Goal: Task Accomplishment & Management: Use online tool/utility

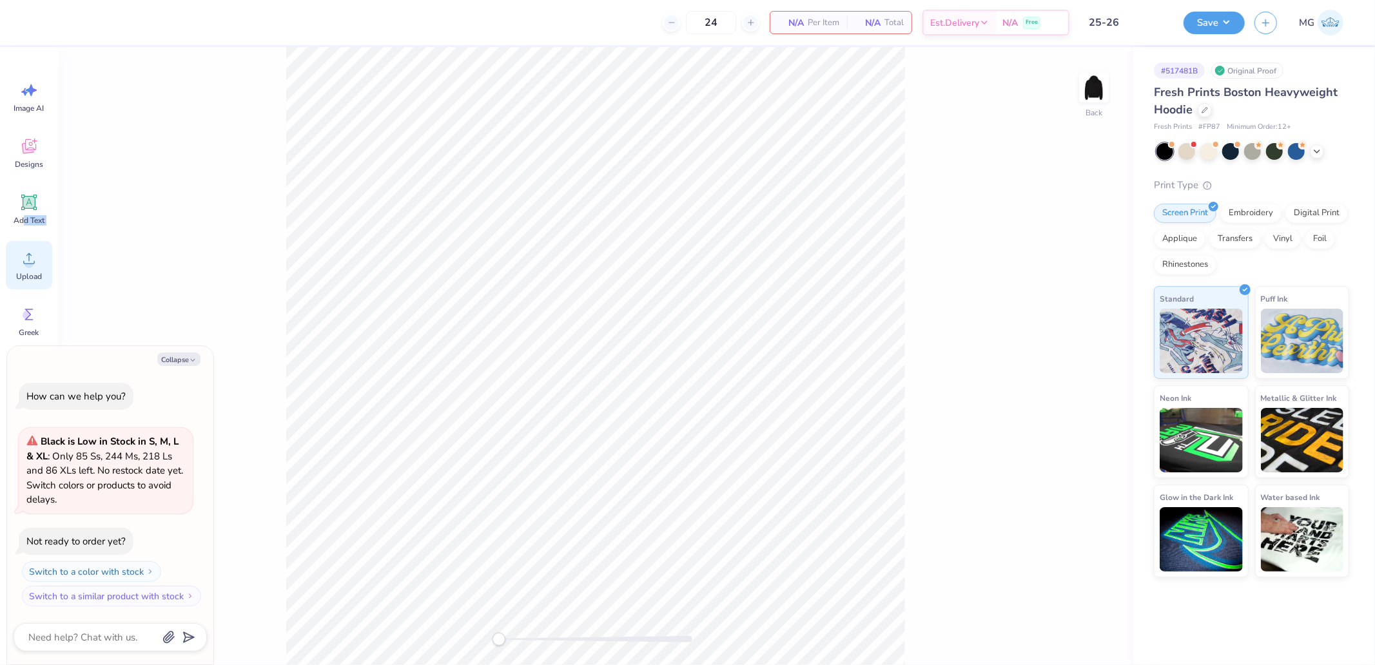
drag, startPoint x: 22, startPoint y: 224, endPoint x: 28, endPoint y: 260, distance: 35.9
click at [28, 260] on div "Image AI Designs Add Text Upload Greek Clipart & logos Decorate" at bounding box center [29, 270] width 46 height 395
click at [28, 260] on circle at bounding box center [28, 263] width 9 height 9
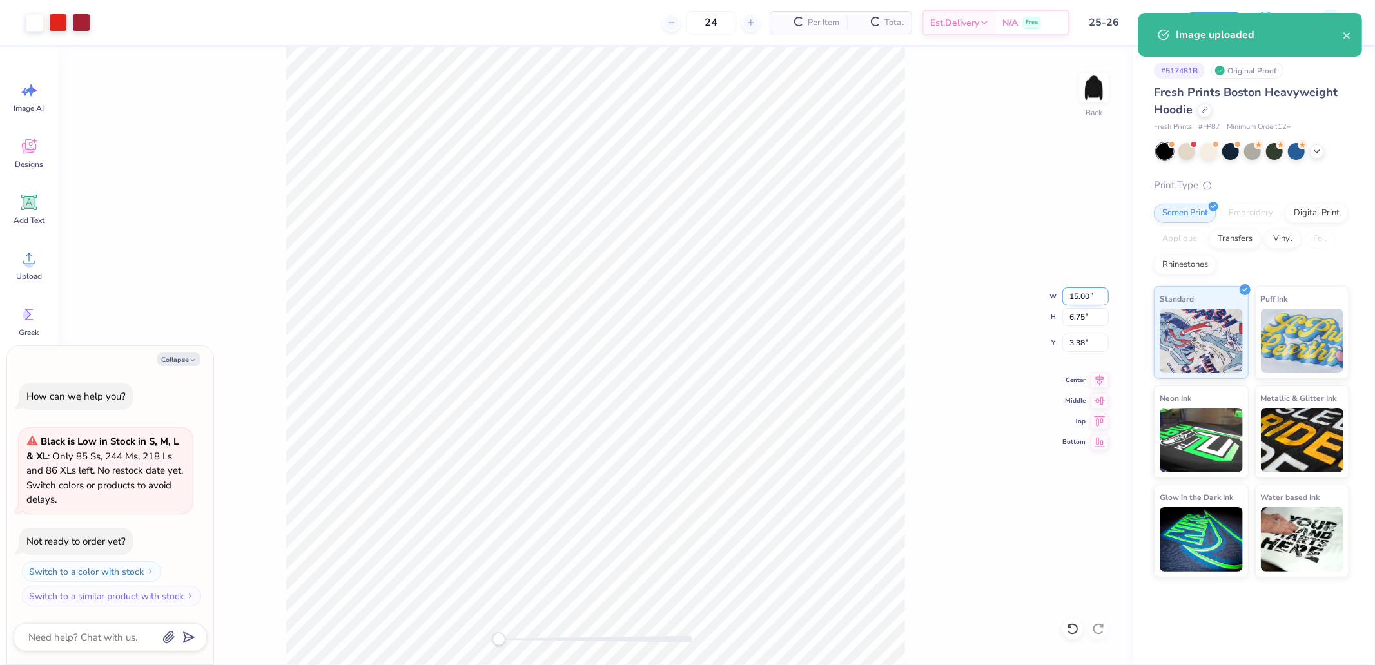
click at [1082, 295] on input "15.00" at bounding box center [1085, 296] width 46 height 18
type textarea "x"
type input "12.00"
type textarea "x"
type input "5.40"
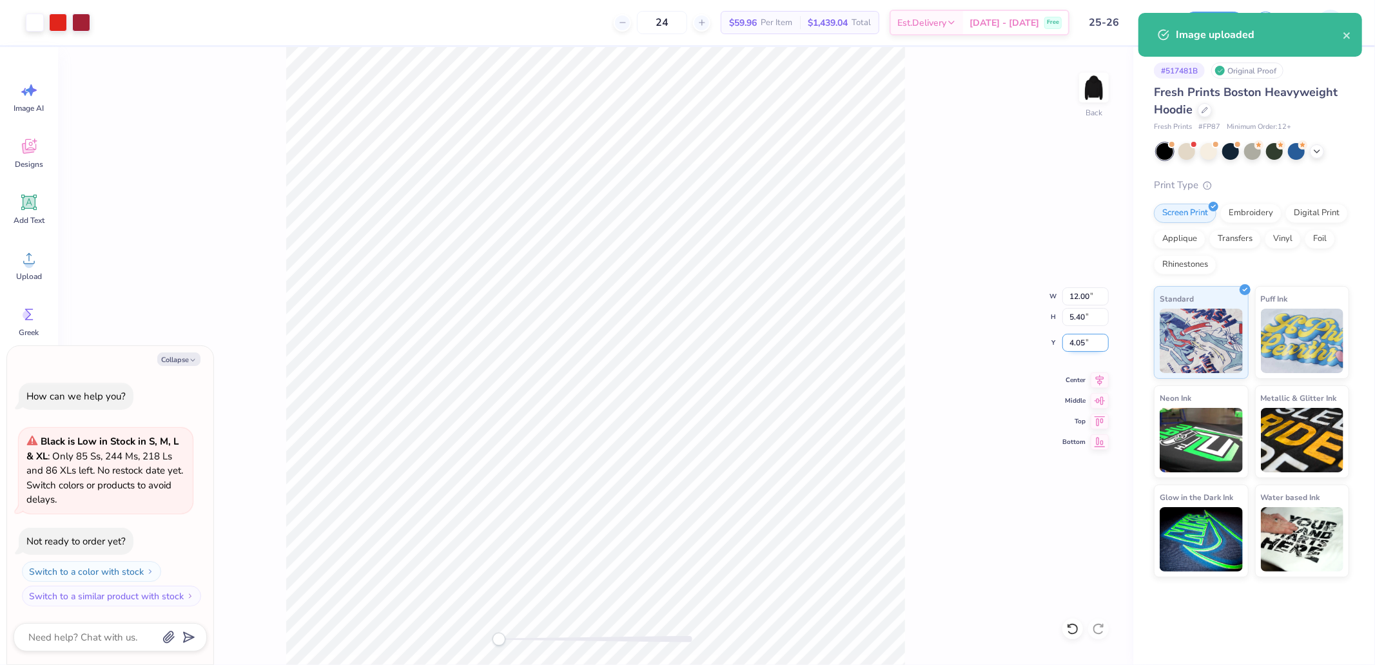
click at [1080, 343] on input "4.05" at bounding box center [1085, 343] width 46 height 18
type input "3"
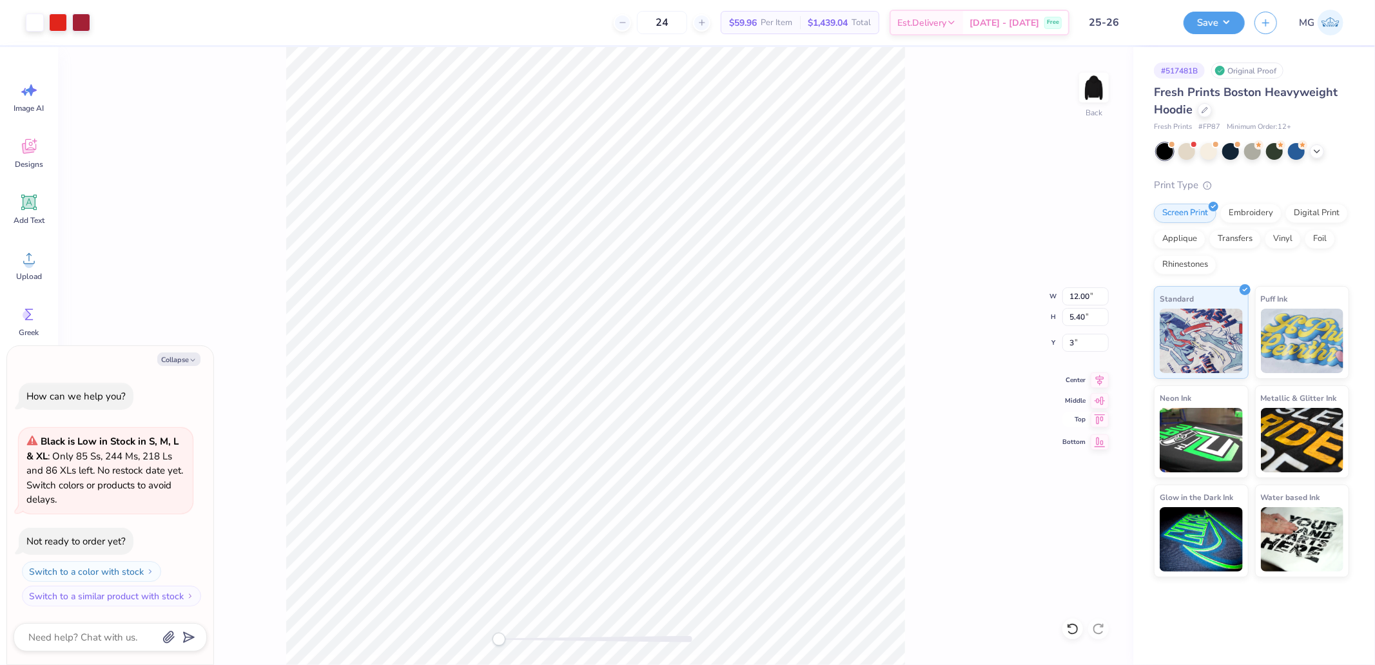
click at [1098, 416] on icon at bounding box center [1100, 419] width 18 height 15
click at [1096, 381] on icon at bounding box center [1100, 378] width 18 height 15
click at [1083, 314] on input "5.40" at bounding box center [1085, 317] width 46 height 18
click at [1082, 342] on input "3" at bounding box center [1085, 343] width 46 height 18
type textarea "x"
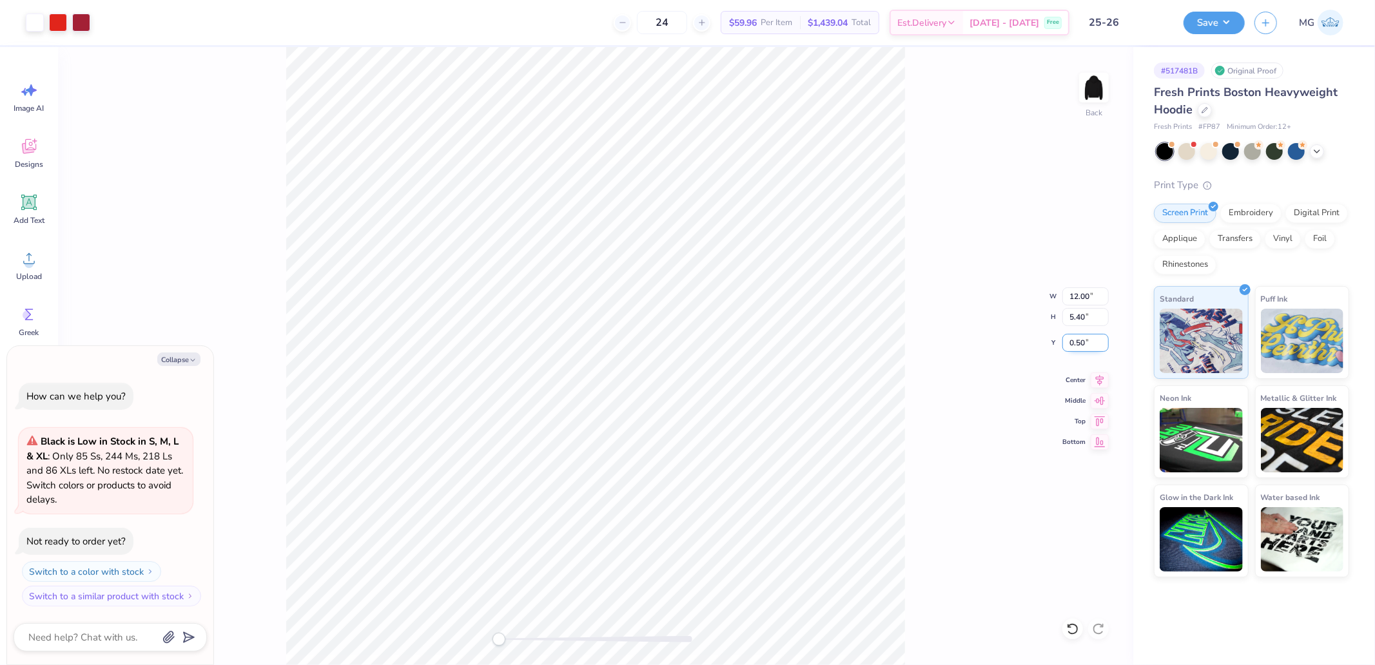
click at [1085, 344] on input "0.50" at bounding box center [1085, 343] width 46 height 18
type input "3"
click at [1239, 26] on button "Save" at bounding box center [1213, 21] width 61 height 23
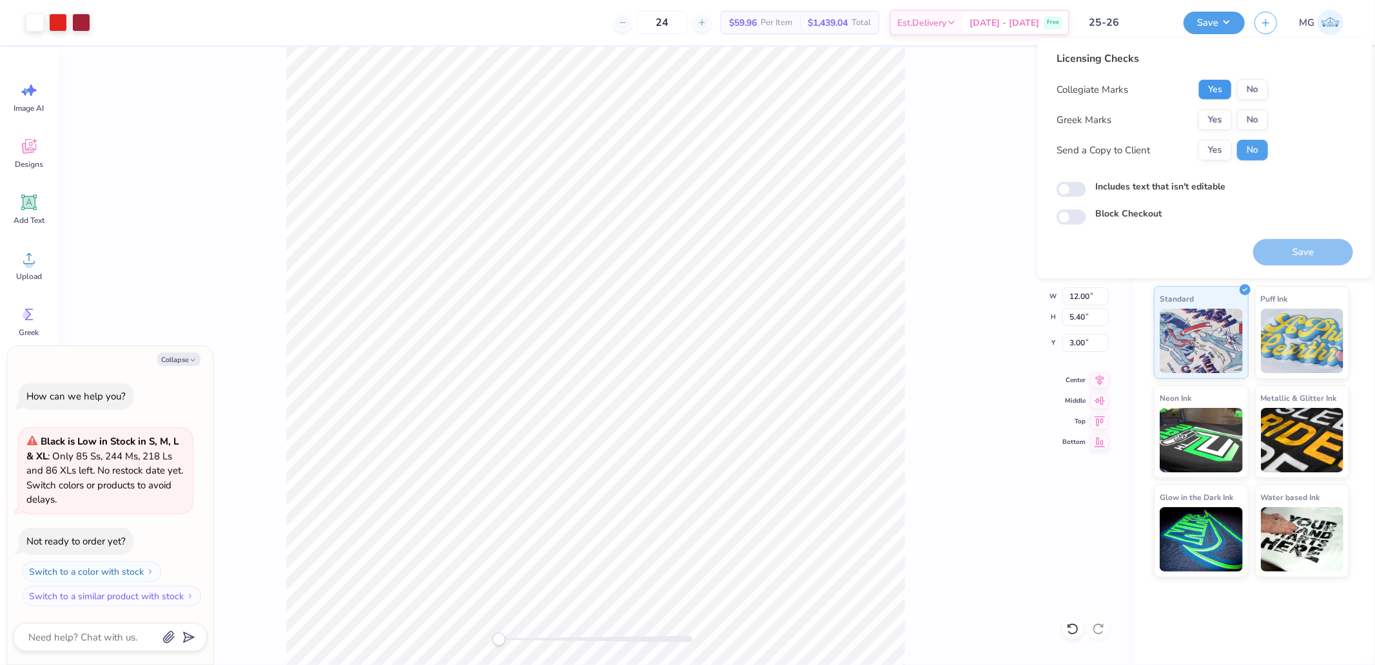
drag, startPoint x: 1214, startPoint y: 87, endPoint x: 1236, endPoint y: 108, distance: 30.1
click at [1215, 88] on button "Yes" at bounding box center [1215, 89] width 34 height 21
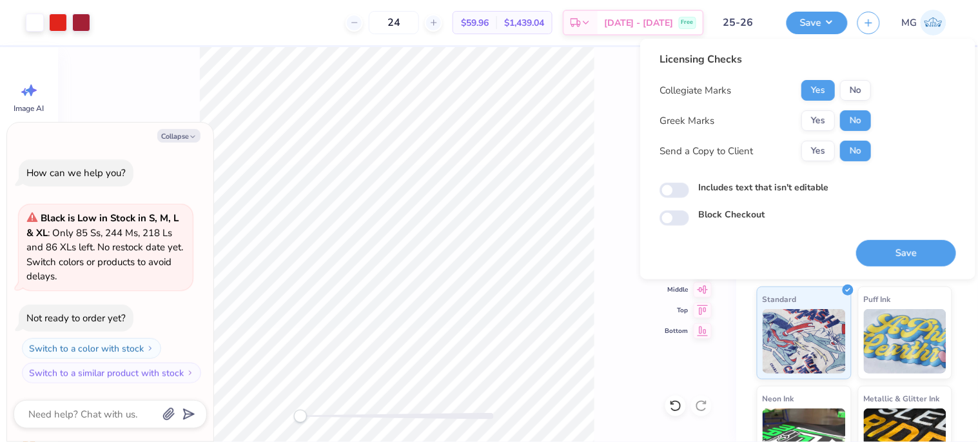
click at [911, 250] on button "Save" at bounding box center [906, 253] width 100 height 26
type textarea "x"
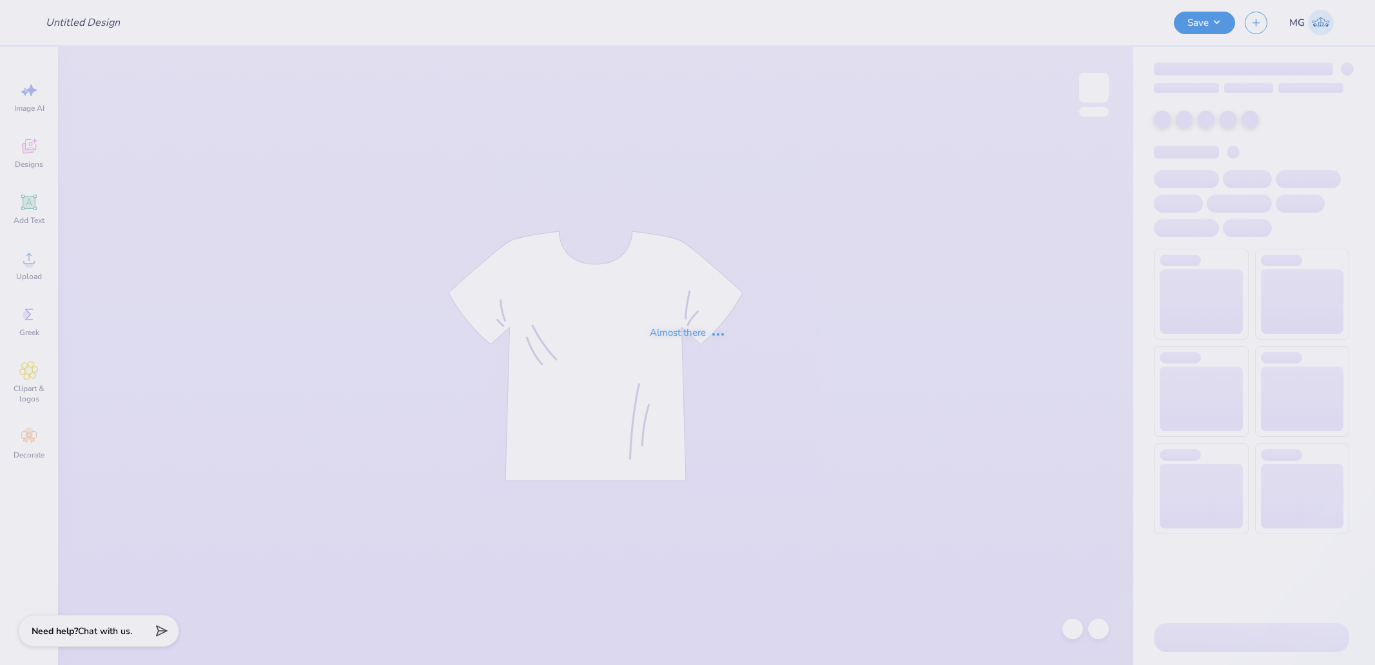
type input "APHI Dad's Weekend"
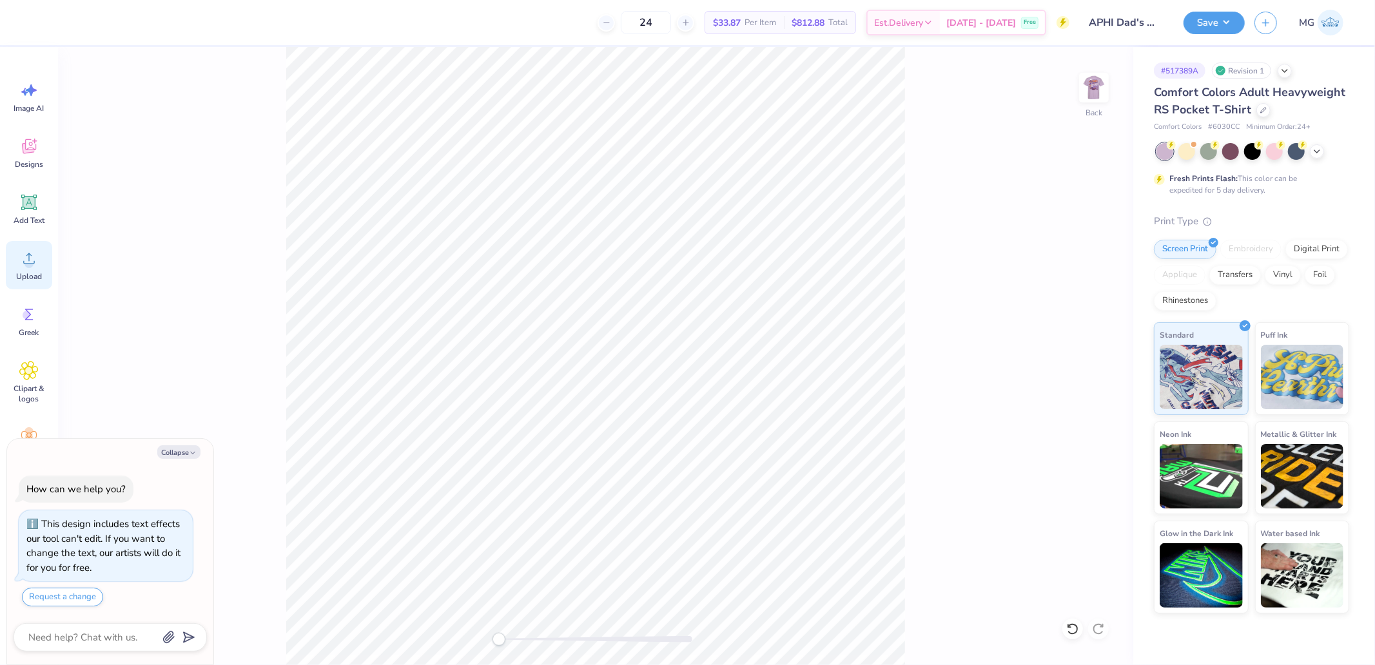
click at [17, 273] on span "Upload" at bounding box center [29, 276] width 26 height 10
drag, startPoint x: 504, startPoint y: 639, endPoint x: 525, endPoint y: 645, distance: 22.0
click at [525, 645] on div "Accessibility label" at bounding box center [525, 639] width 13 height 13
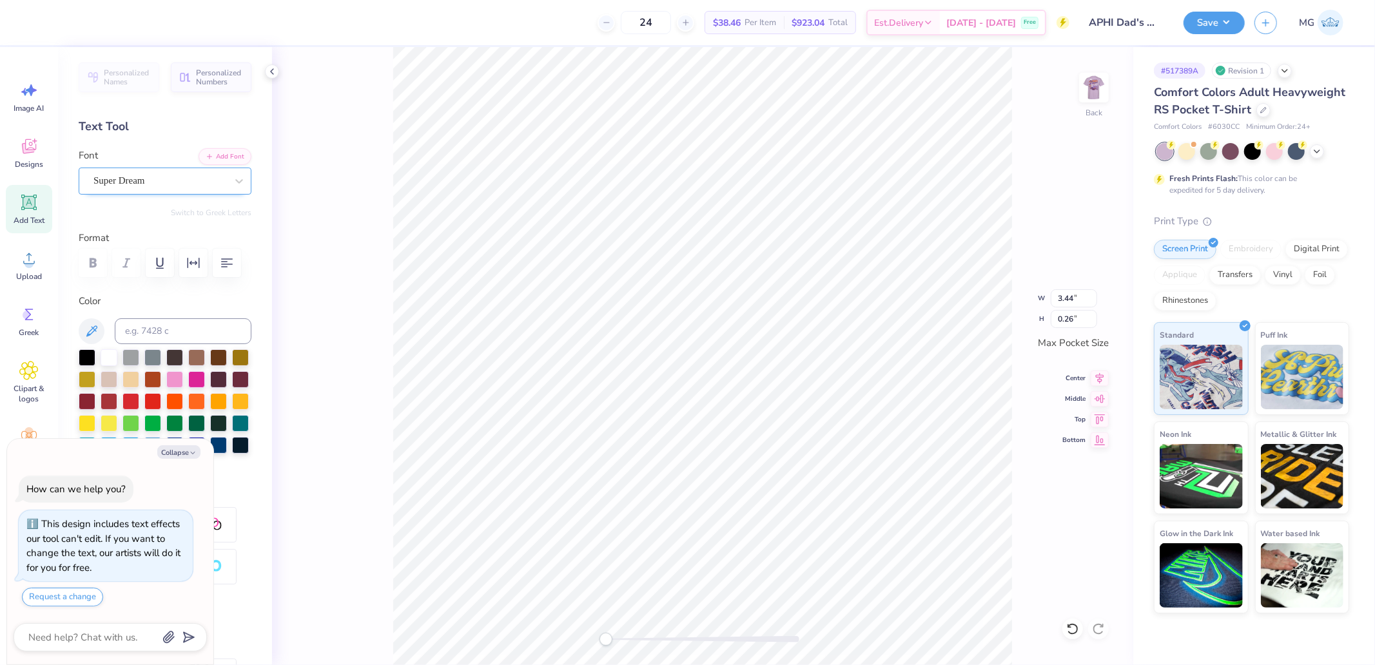
click at [142, 181] on div "Super Dream" at bounding box center [159, 181] width 135 height 20
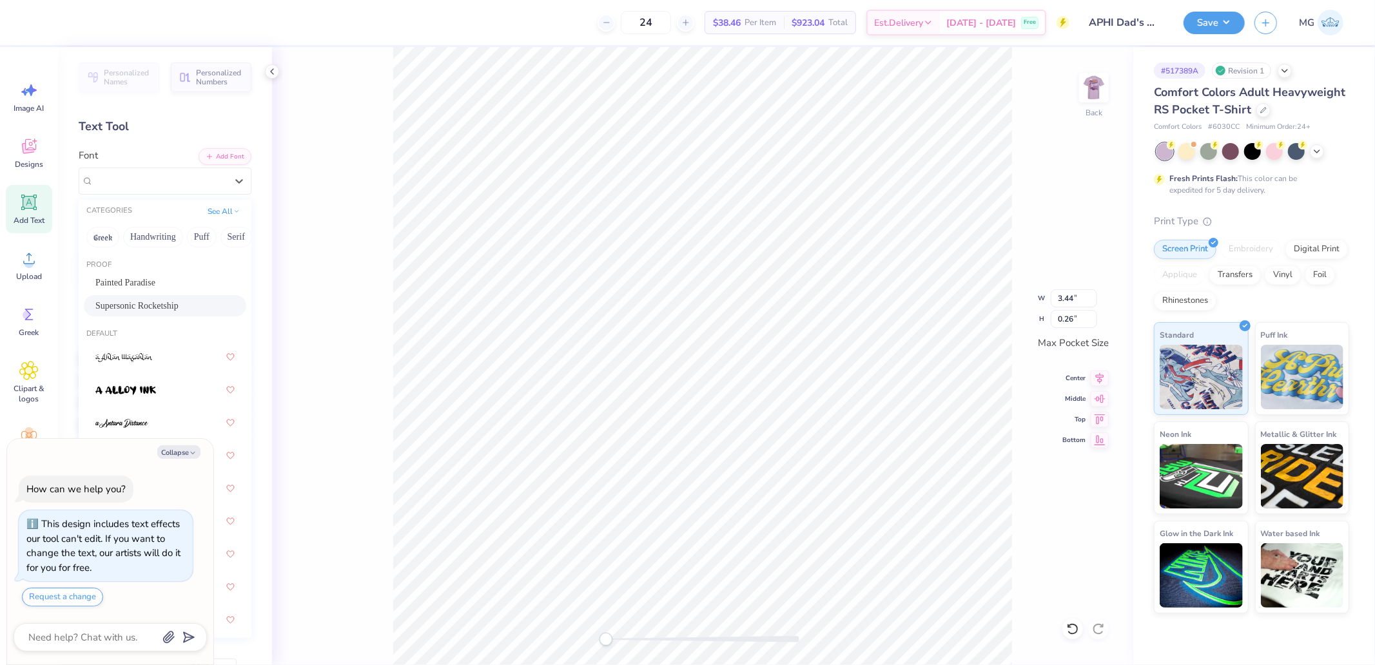
click at [145, 304] on span "Supersonic Rocketship" at bounding box center [136, 306] width 83 height 14
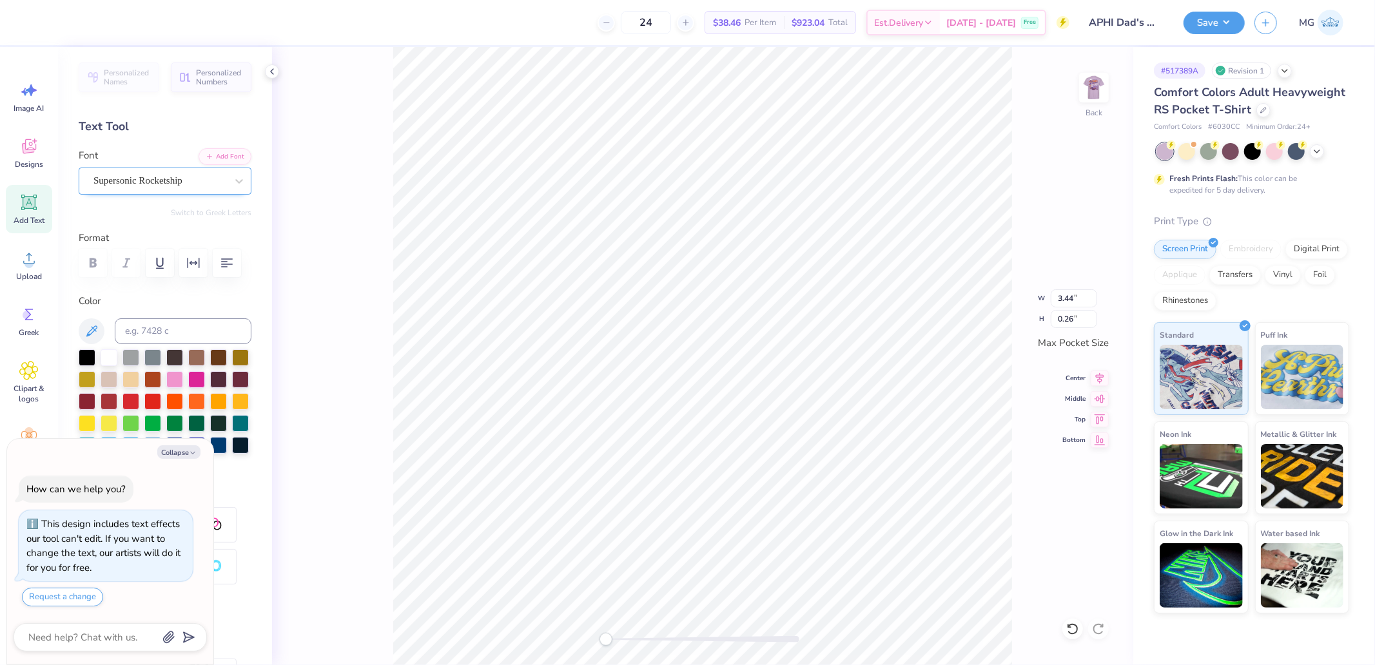
click at [174, 191] on div "Supersonic Rocketship" at bounding box center [165, 181] width 173 height 27
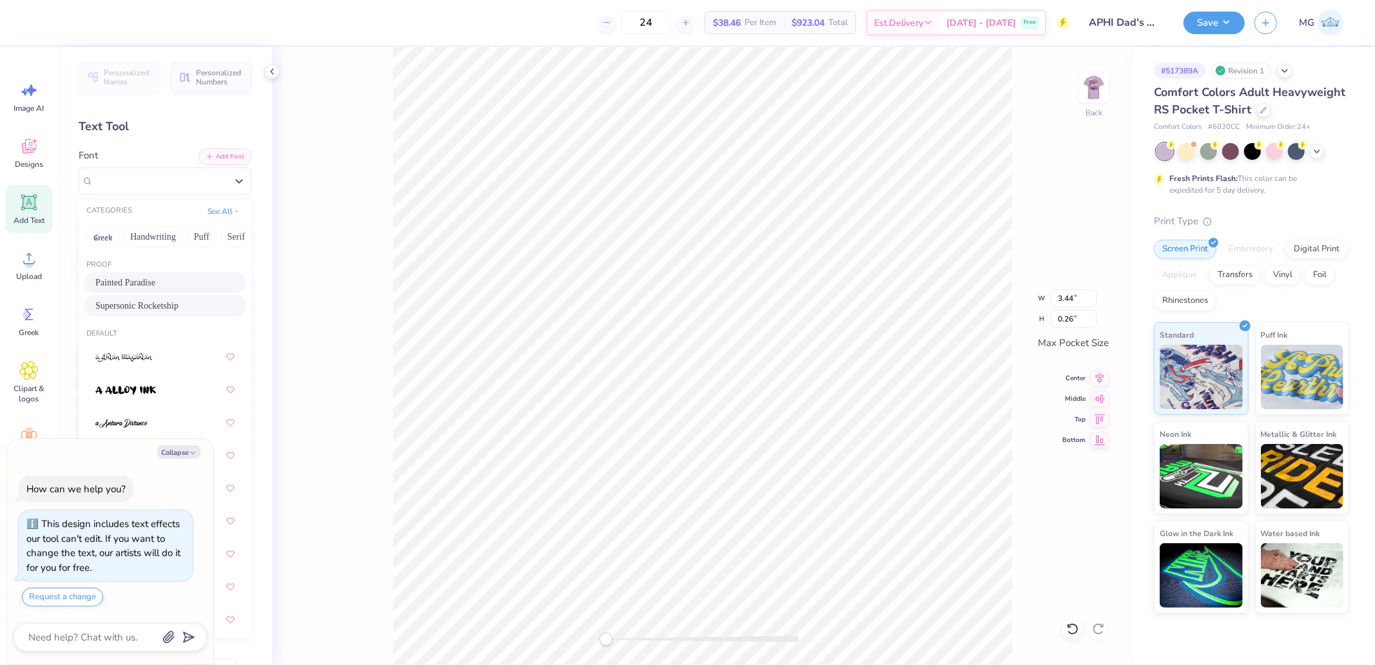
click at [131, 282] on span "Painted Paradise" at bounding box center [125, 283] width 60 height 14
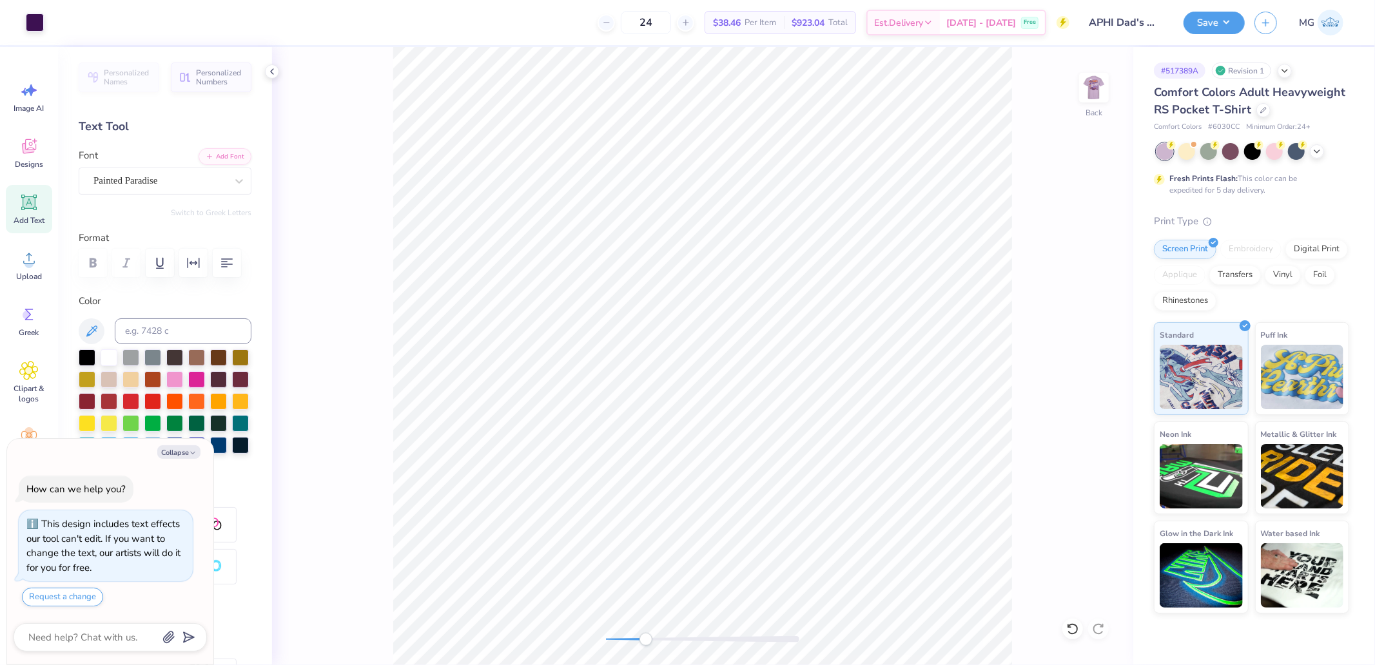
click at [648, 646] on div "Back" at bounding box center [702, 356] width 861 height 618
click at [1101, 372] on icon at bounding box center [1100, 376] width 18 height 15
drag, startPoint x: 645, startPoint y: 638, endPoint x: 634, endPoint y: 639, distance: 11.0
click at [634, 639] on div "Accessibility label" at bounding box center [634, 639] width 13 height 13
click at [654, 648] on div "Back" at bounding box center [702, 356] width 861 height 618
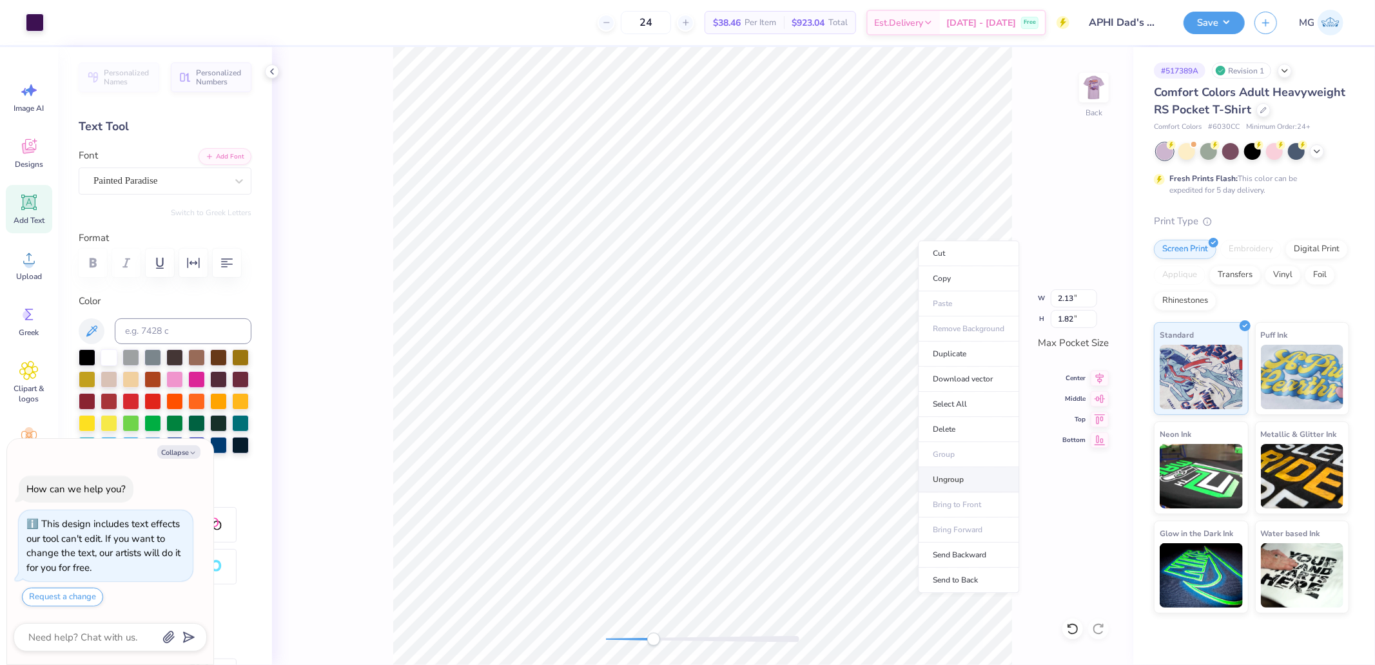
click at [954, 481] on li "Ungroup" at bounding box center [968, 479] width 101 height 25
click at [1094, 379] on icon at bounding box center [1100, 376] width 18 height 15
drag, startPoint x: 650, startPoint y: 637, endPoint x: 686, endPoint y: 643, distance: 37.2
click at [686, 643] on div "Accessibility label" at bounding box center [685, 639] width 13 height 13
click at [582, 636] on div "Back" at bounding box center [702, 356] width 861 height 618
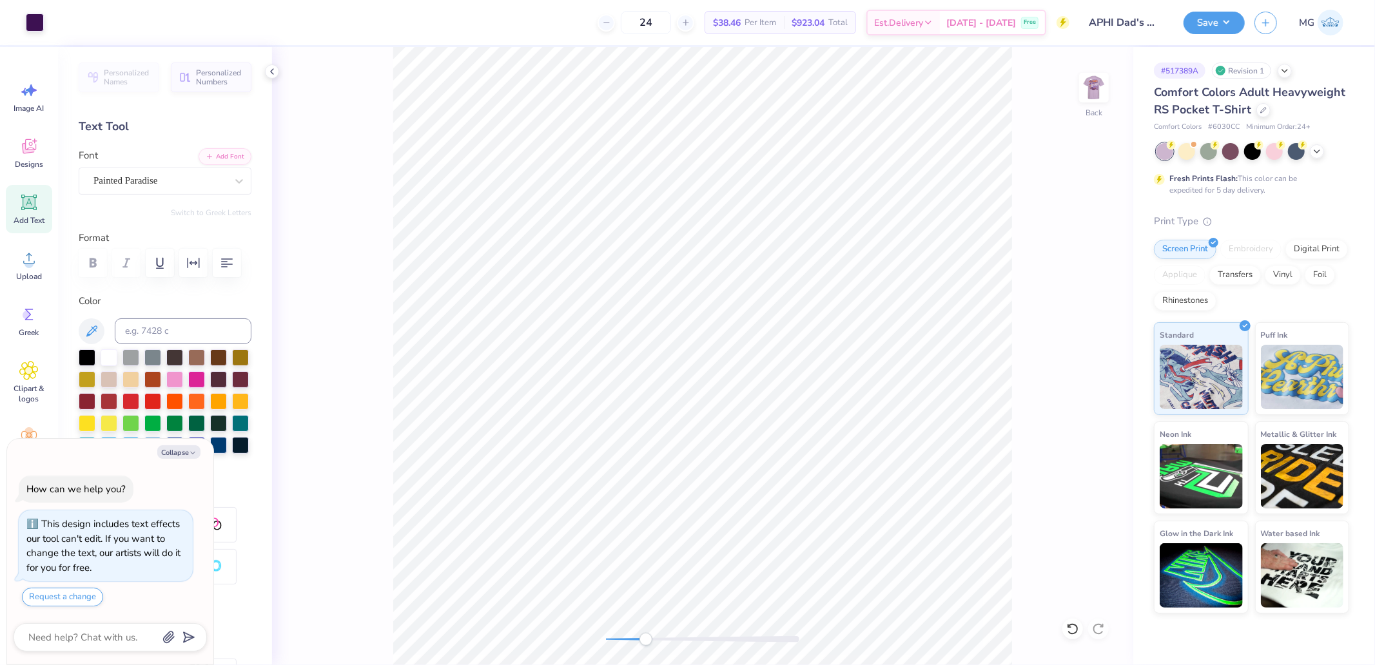
drag, startPoint x: 609, startPoint y: 641, endPoint x: 646, endPoint y: 642, distance: 36.8
click at [646, 642] on div "Accessibility label" at bounding box center [645, 639] width 13 height 13
click at [968, 346] on li "Group" at bounding box center [976, 347] width 101 height 25
type textarea "x"
type input "2.13"
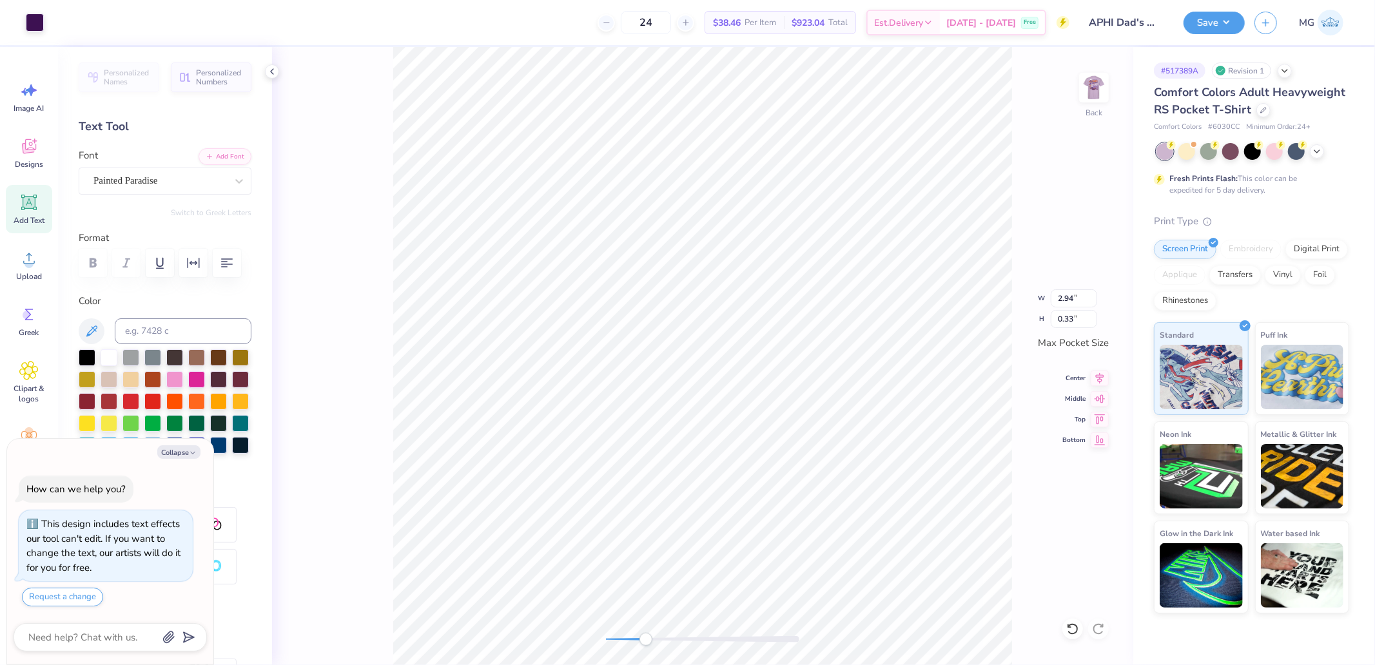
type input "1.56"
click at [1102, 385] on div "Back W 2.13 2.13 " H 1.56 1.56 " Max Pocket Size Center Middle Top Bottom" at bounding box center [702, 356] width 861 height 618
click at [1102, 379] on icon at bounding box center [1100, 376] width 18 height 15
click at [1031, 334] on div "Back" at bounding box center [702, 356] width 861 height 618
type textarea "x"
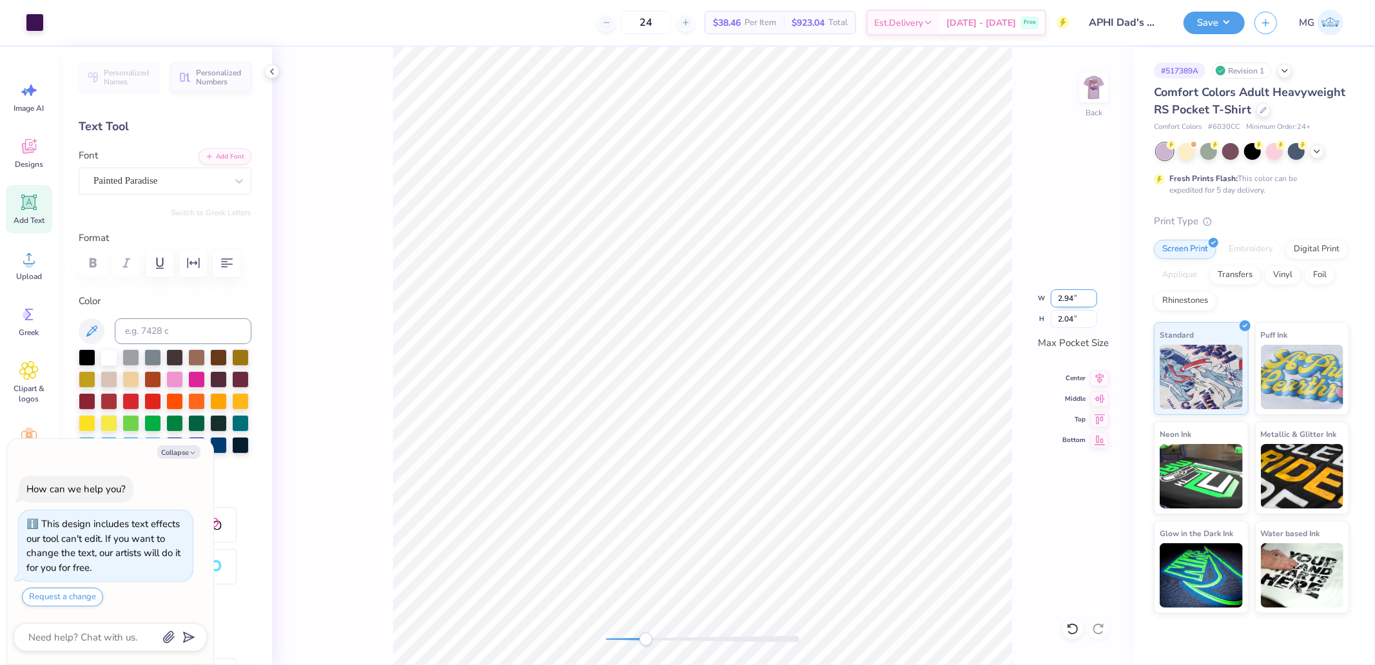
click at [1072, 304] on input "2.94" at bounding box center [1074, 298] width 46 height 18
type input "3.5"
type textarea "x"
type input "3.50"
type input "2.44"
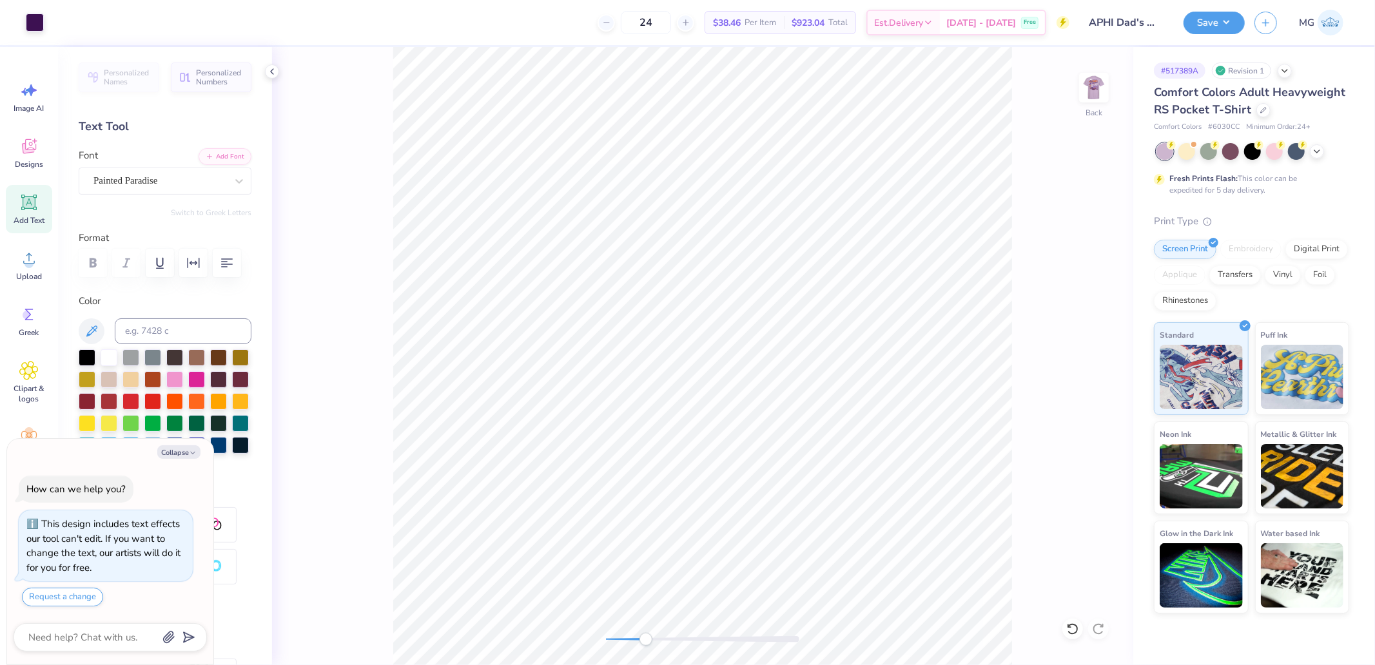
click at [1019, 358] on div "Back" at bounding box center [702, 356] width 861 height 618
click at [1100, 402] on icon at bounding box center [1100, 396] width 18 height 15
click at [518, 640] on div "Back" at bounding box center [702, 356] width 861 height 618
click at [1212, 23] on button "Save" at bounding box center [1213, 21] width 61 height 23
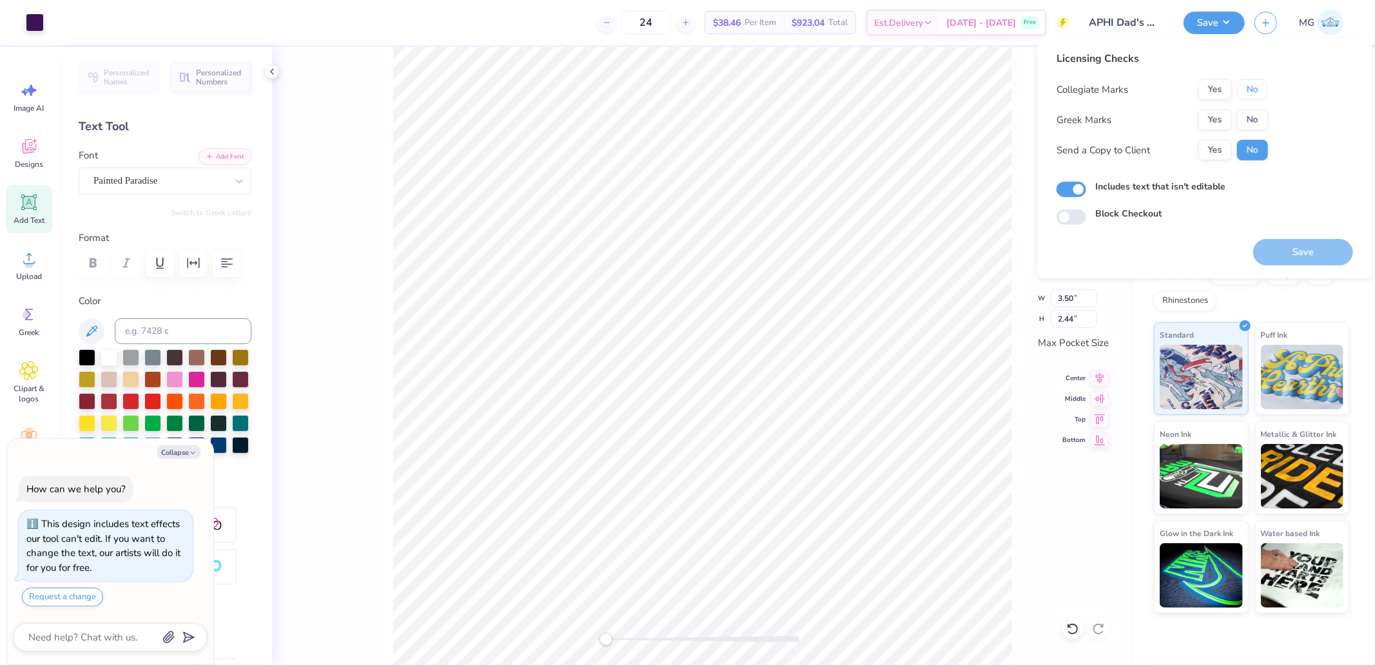
drag, startPoint x: 1249, startPoint y: 87, endPoint x: 1223, endPoint y: 104, distance: 31.1
click at [1239, 97] on button "No" at bounding box center [1252, 89] width 31 height 21
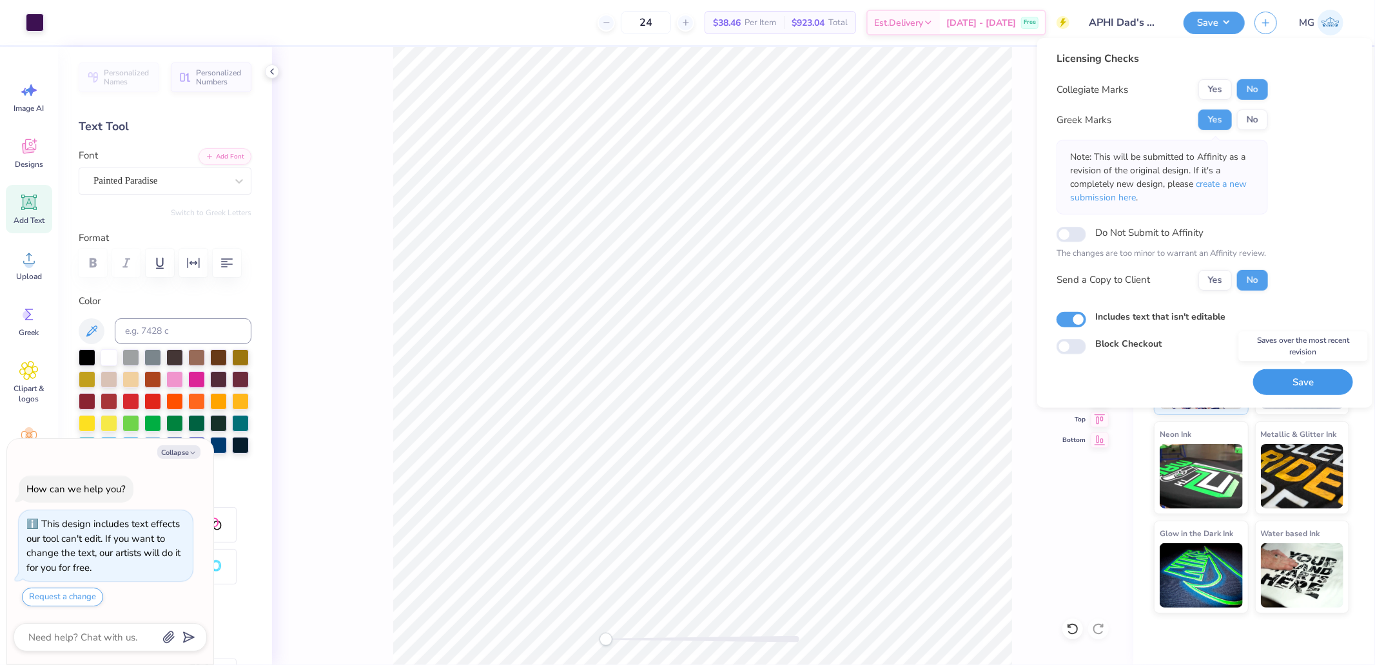
click at [1294, 385] on button "Save" at bounding box center [1303, 382] width 100 height 26
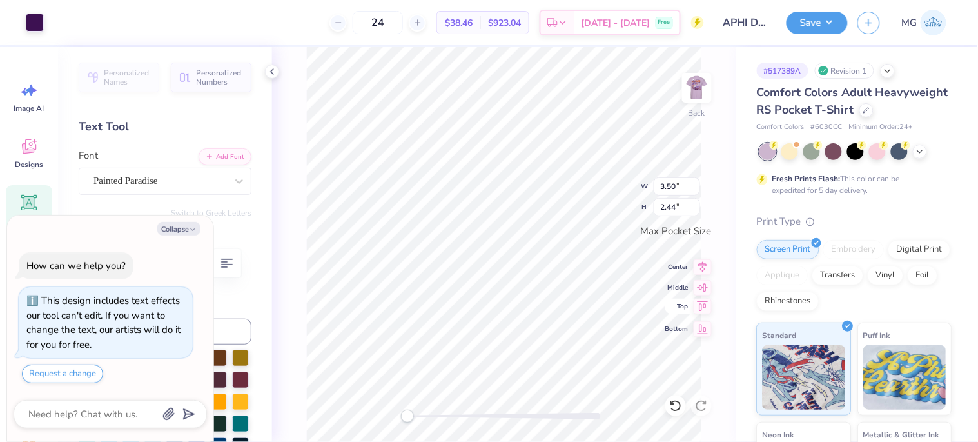
type textarea "x"
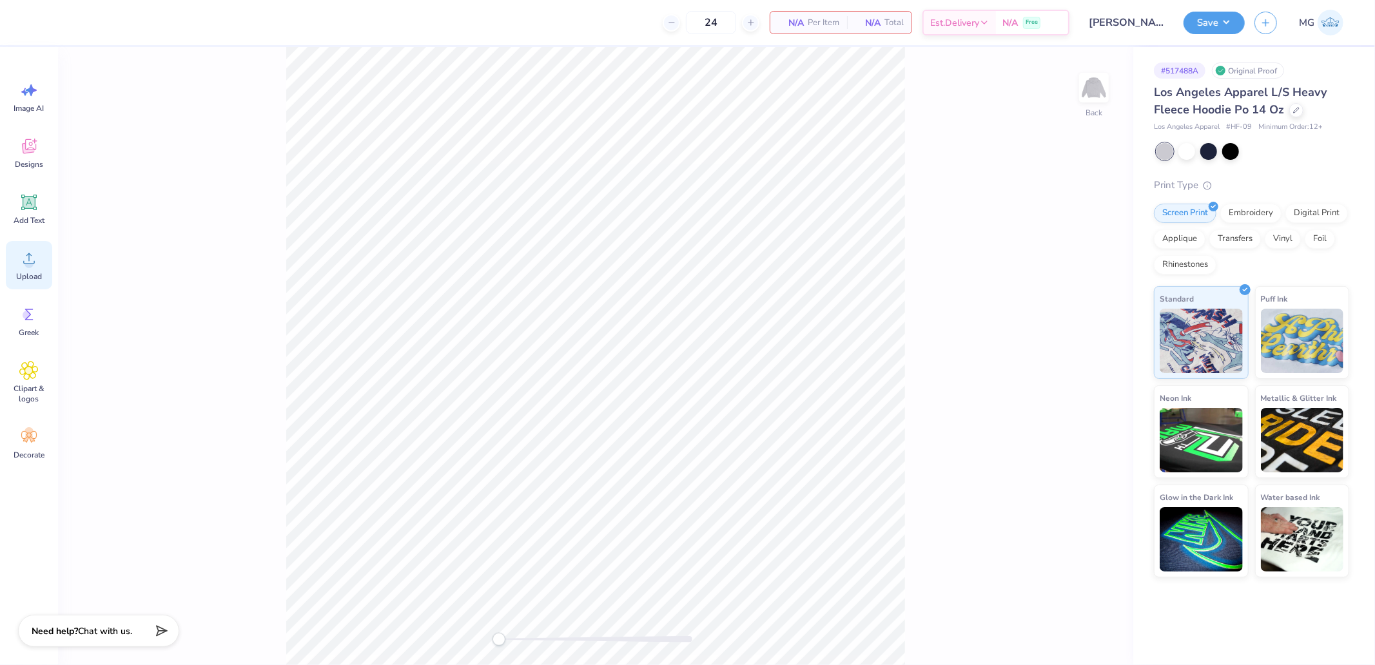
click at [48, 262] on div "Upload" at bounding box center [29, 265] width 46 height 48
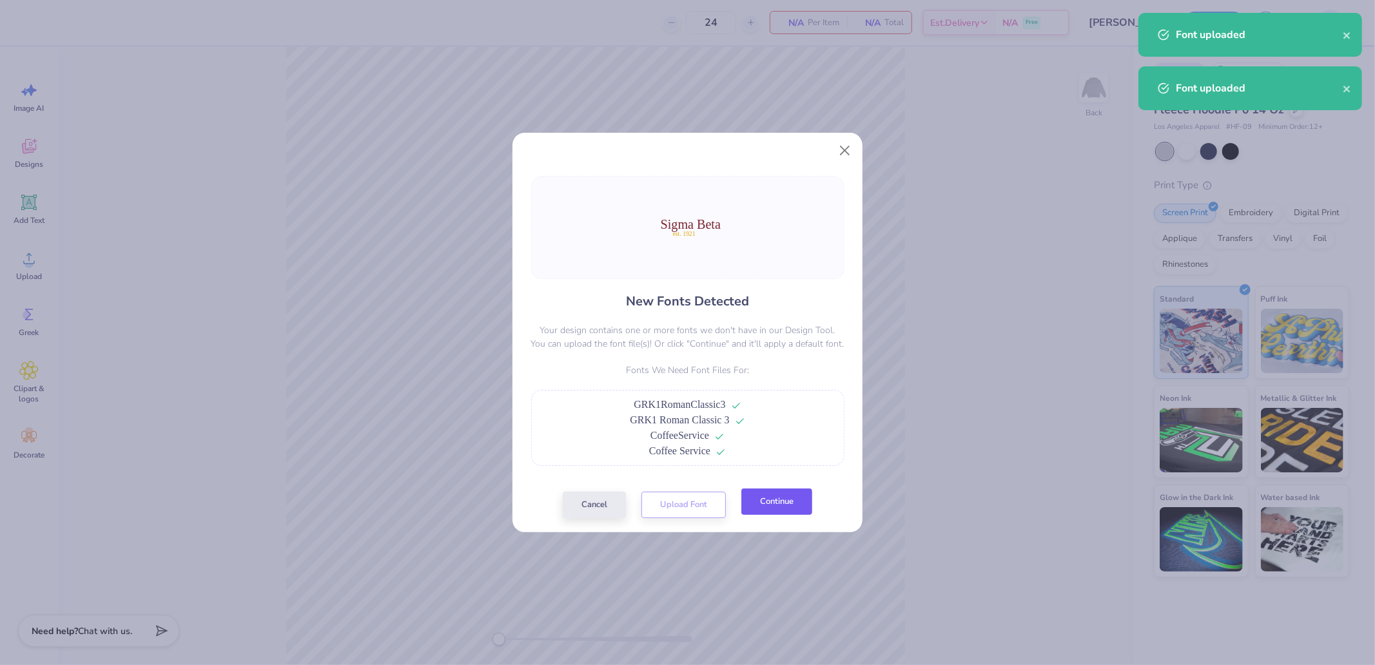
click at [772, 501] on button "Continue" at bounding box center [776, 502] width 71 height 26
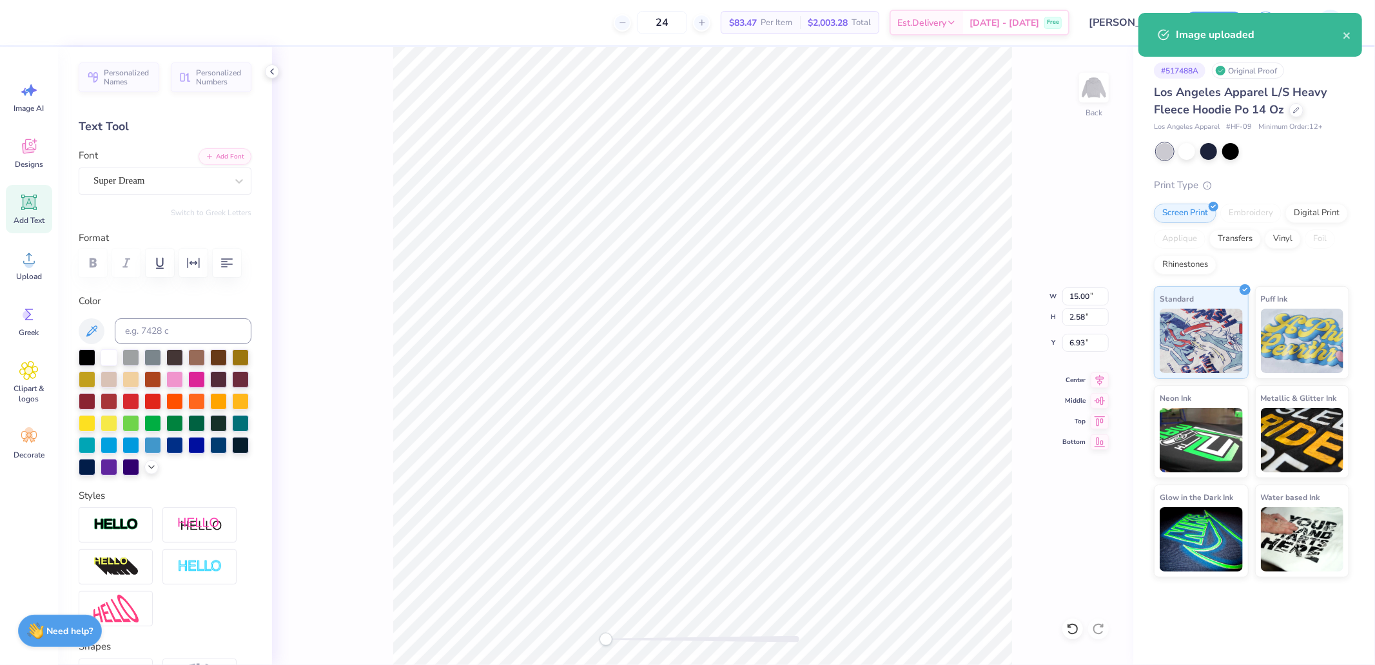
click at [116, 165] on div "Font Super Dream" at bounding box center [165, 171] width 173 height 46
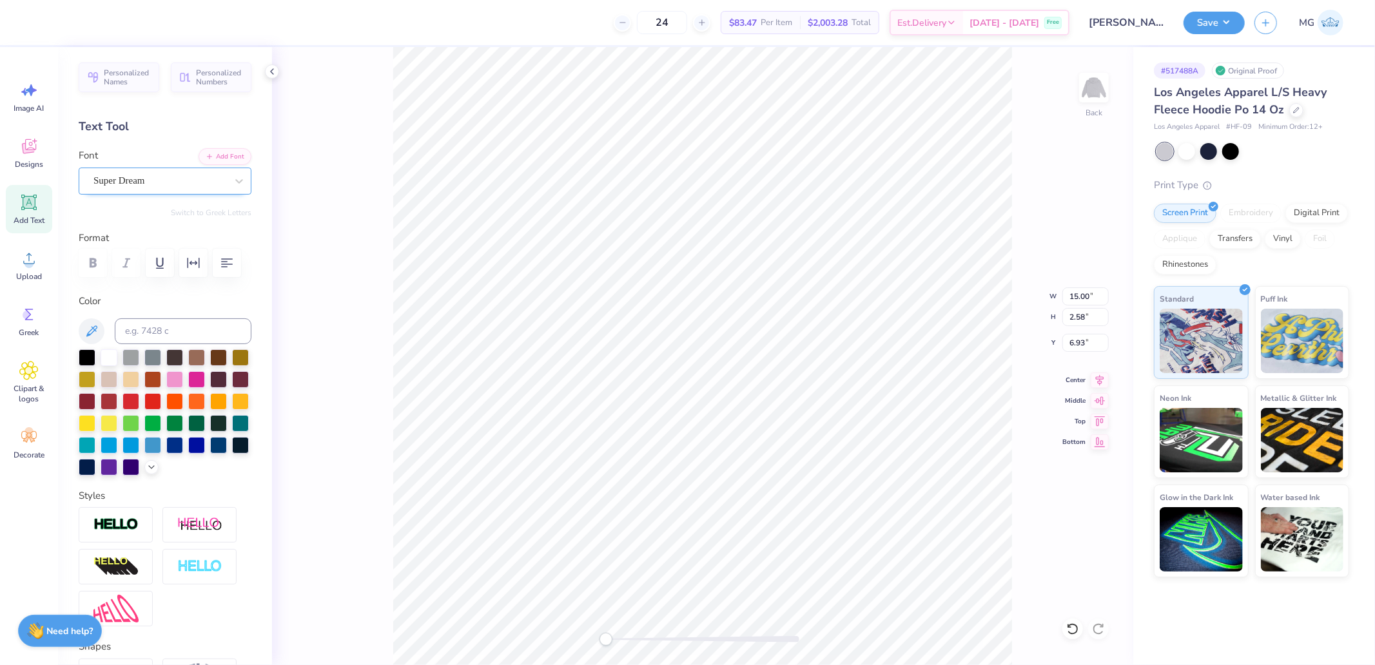
click at [124, 183] on div "Super Dream" at bounding box center [159, 181] width 135 height 20
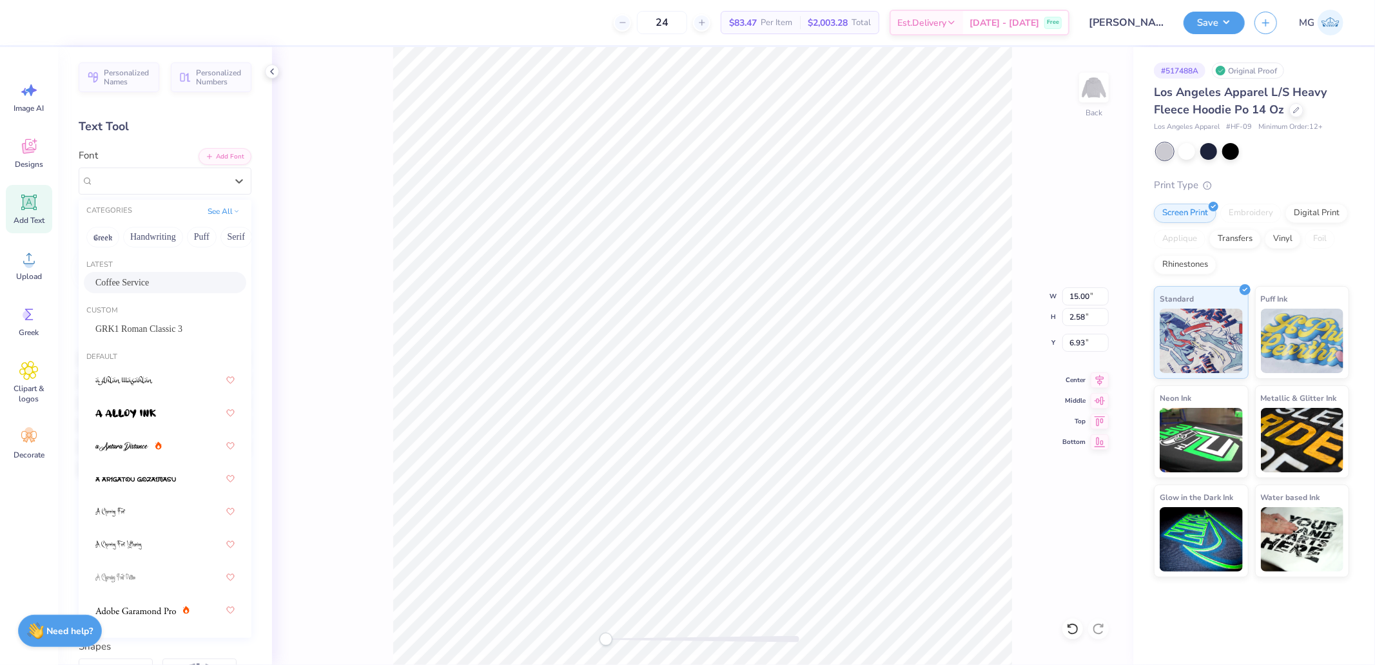
click at [124, 280] on span "Coffee Service" at bounding box center [121, 283] width 53 height 14
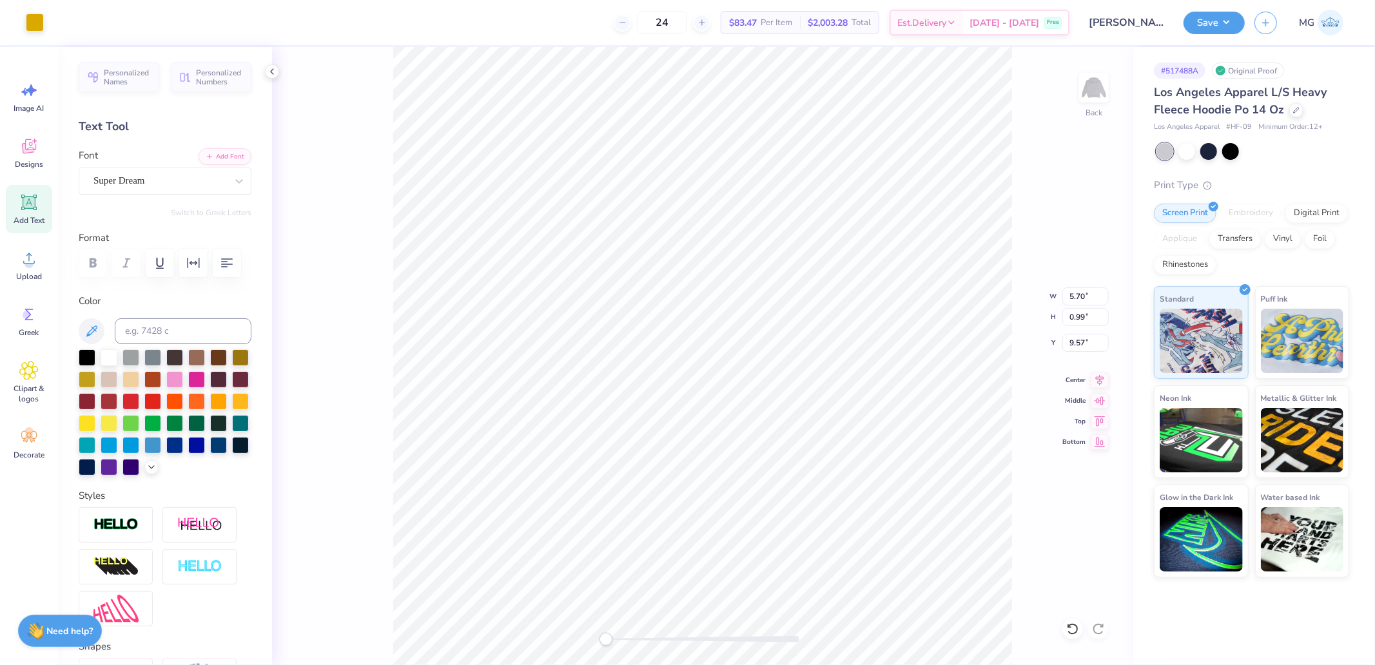
type input "5.70"
type input "0.99"
type input "9.57"
click at [128, 191] on div "Super Dream" at bounding box center [165, 181] width 173 height 27
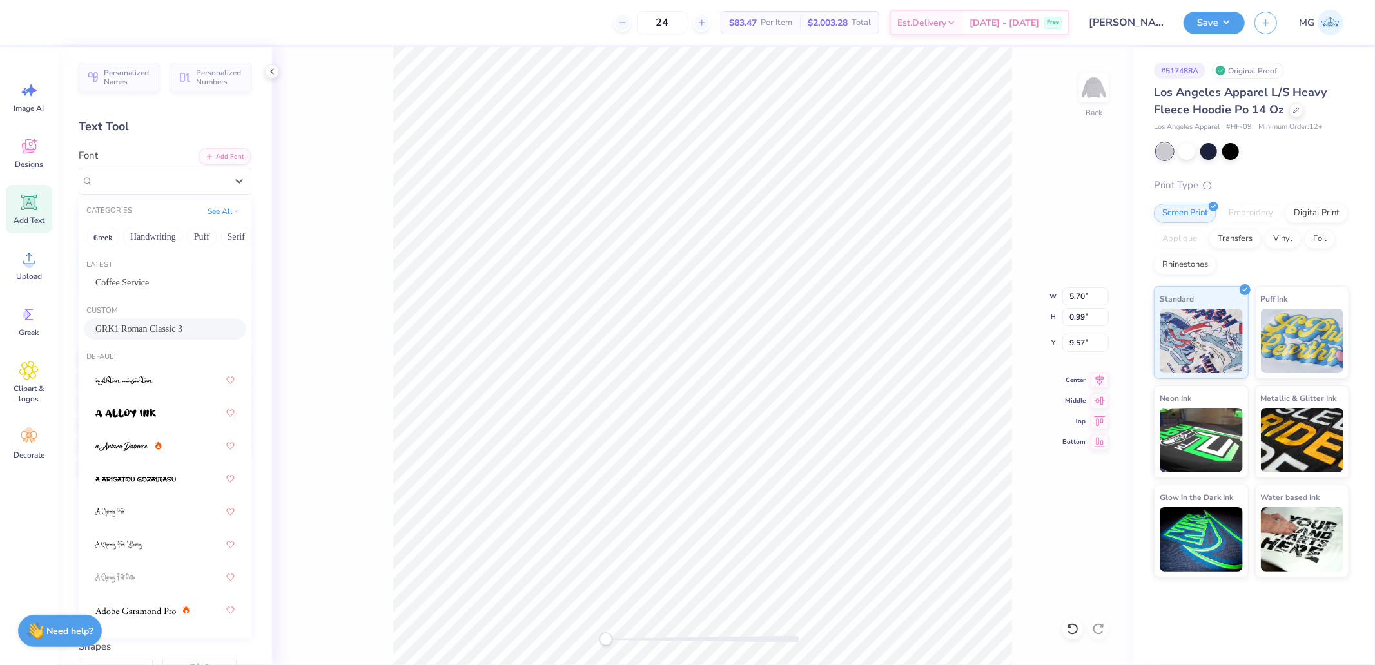
click at [138, 325] on span "GRK1 Roman Classic 3" at bounding box center [138, 329] width 87 height 14
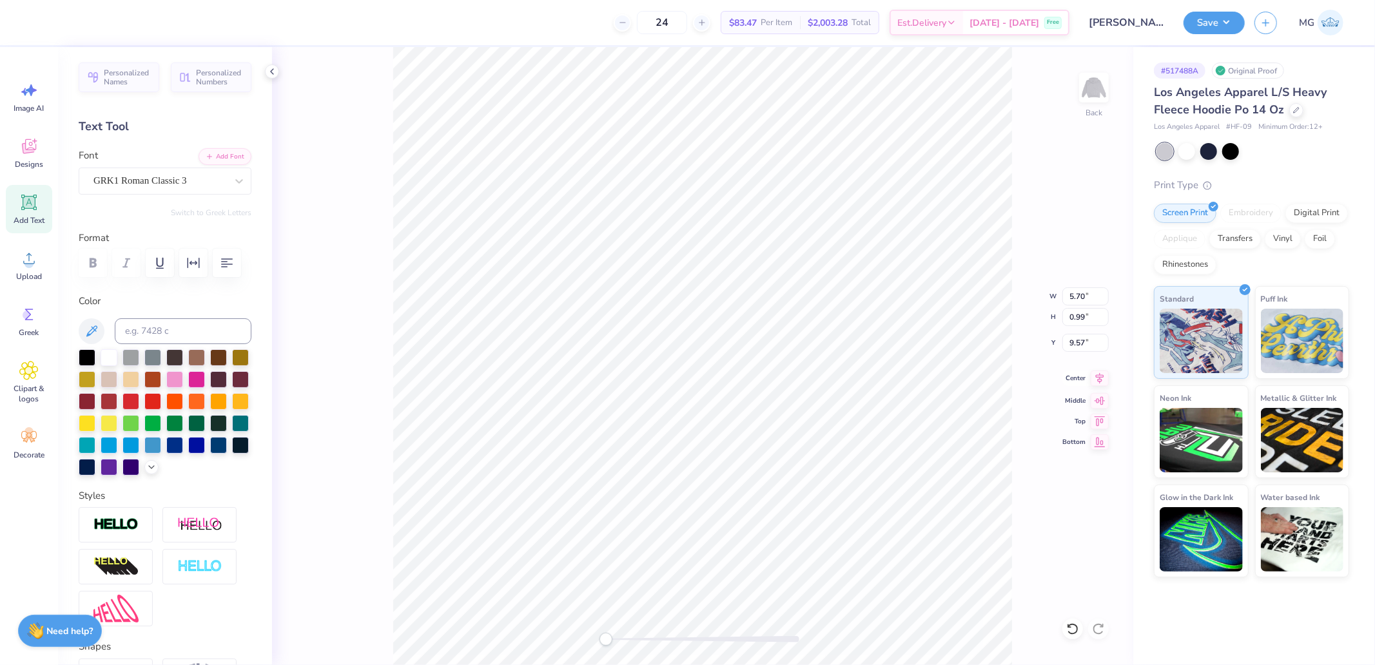
click at [1098, 383] on icon at bounding box center [1100, 378] width 18 height 15
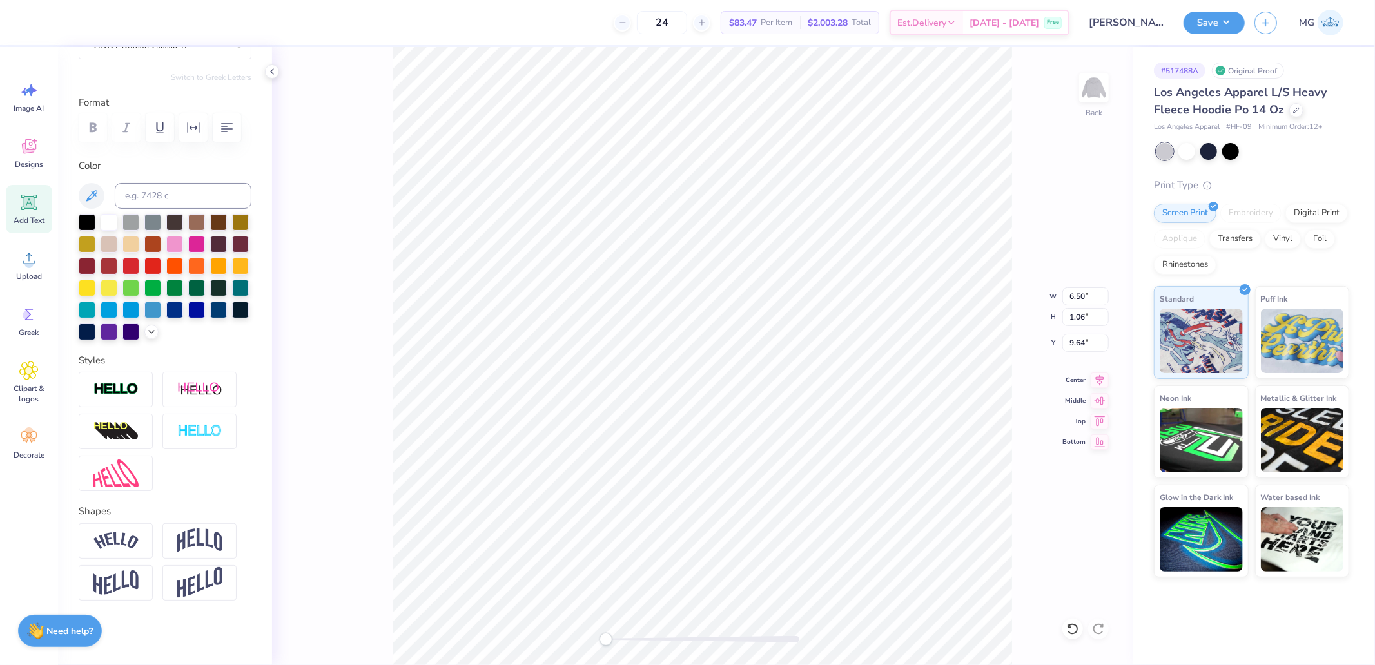
scroll to position [190, 0]
click at [117, 387] on img at bounding box center [115, 389] width 45 height 15
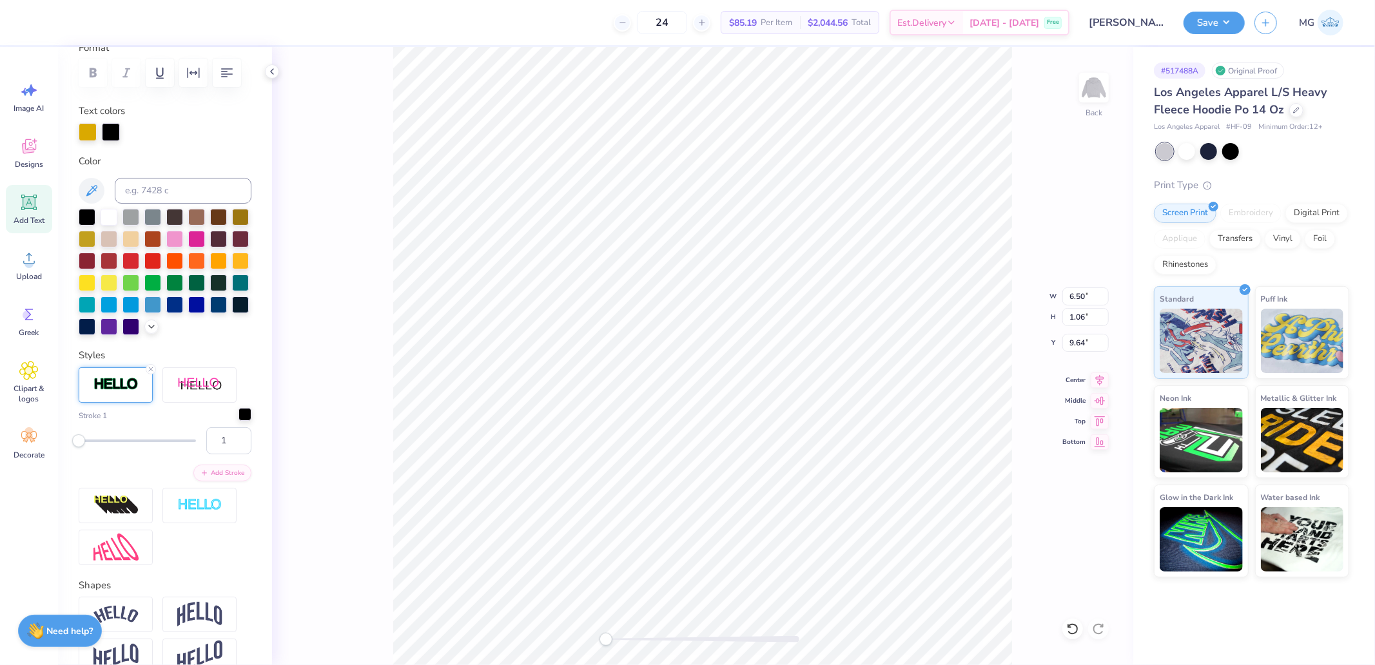
click at [238, 421] on div at bounding box center [244, 414] width 13 height 13
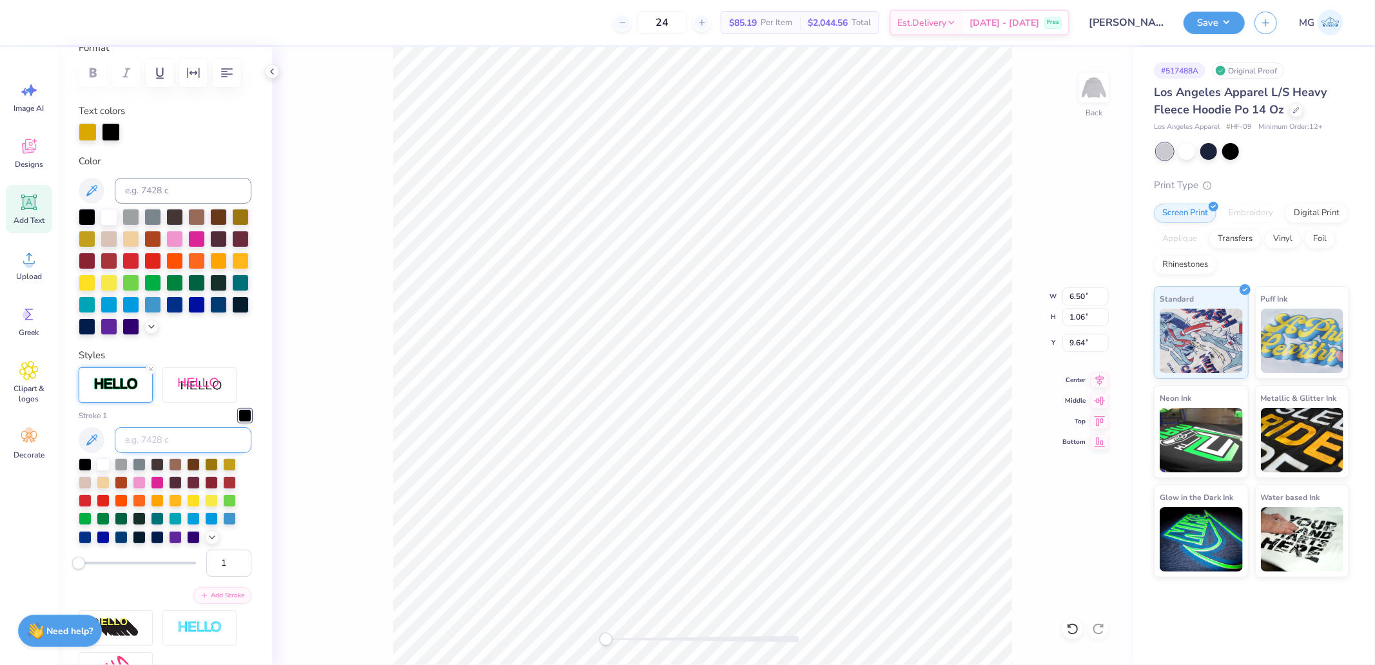
click at [193, 453] on input at bounding box center [183, 440] width 137 height 26
type input "188"
click at [223, 577] on input "1" at bounding box center [228, 563] width 45 height 27
drag, startPoint x: 223, startPoint y: 608, endPoint x: 207, endPoint y: 610, distance: 16.3
click at [207, 577] on input "1" at bounding box center [228, 563] width 45 height 27
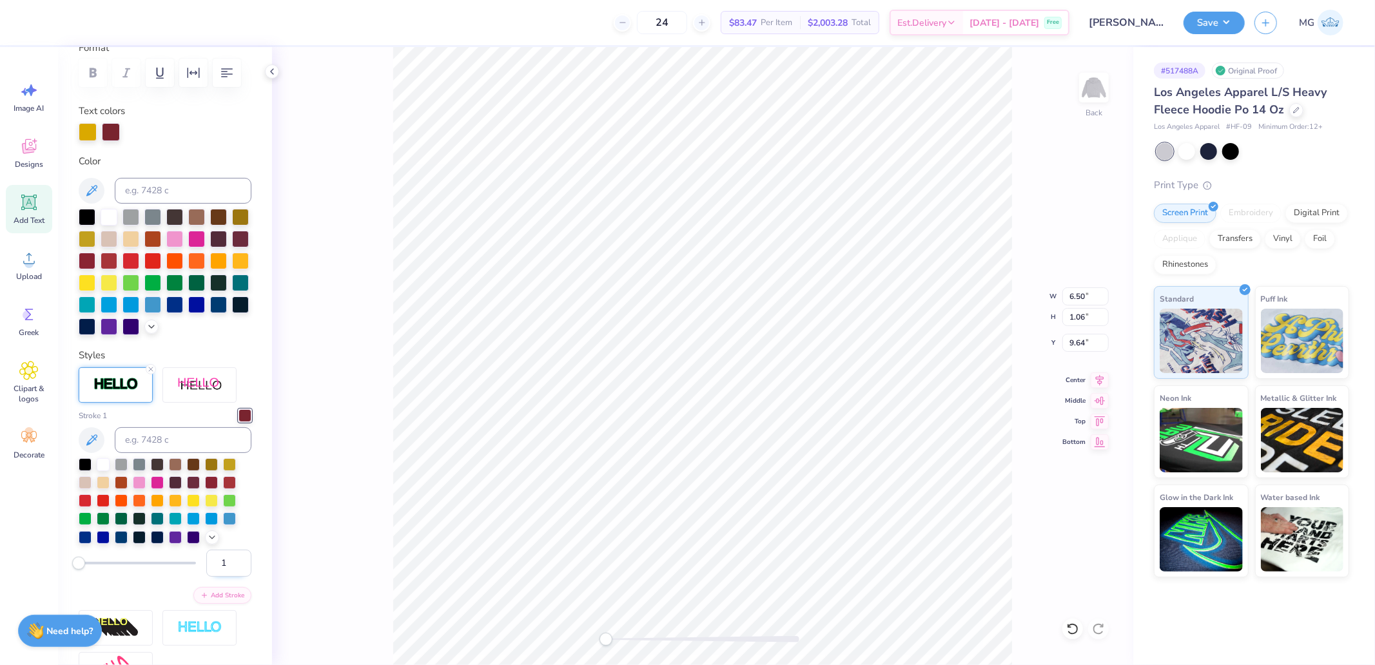
type input "4"
click at [32, 259] on icon at bounding box center [28, 258] width 19 height 19
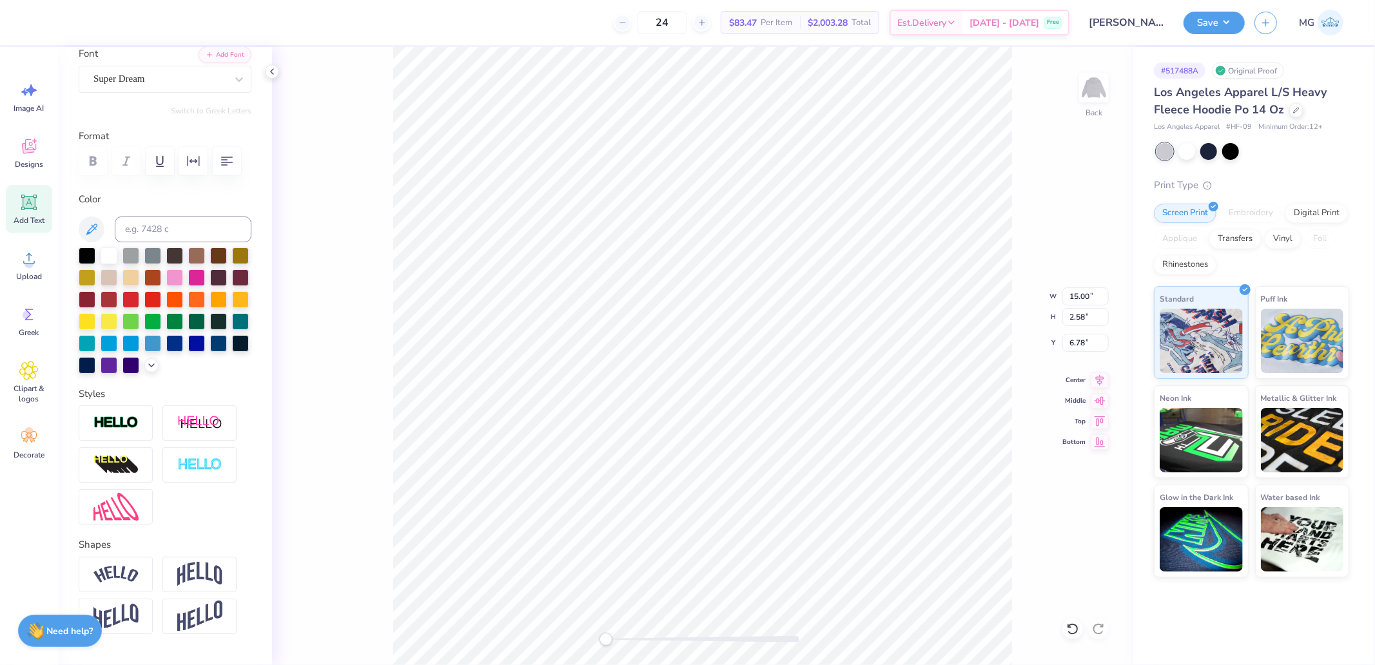
scroll to position [0, 0]
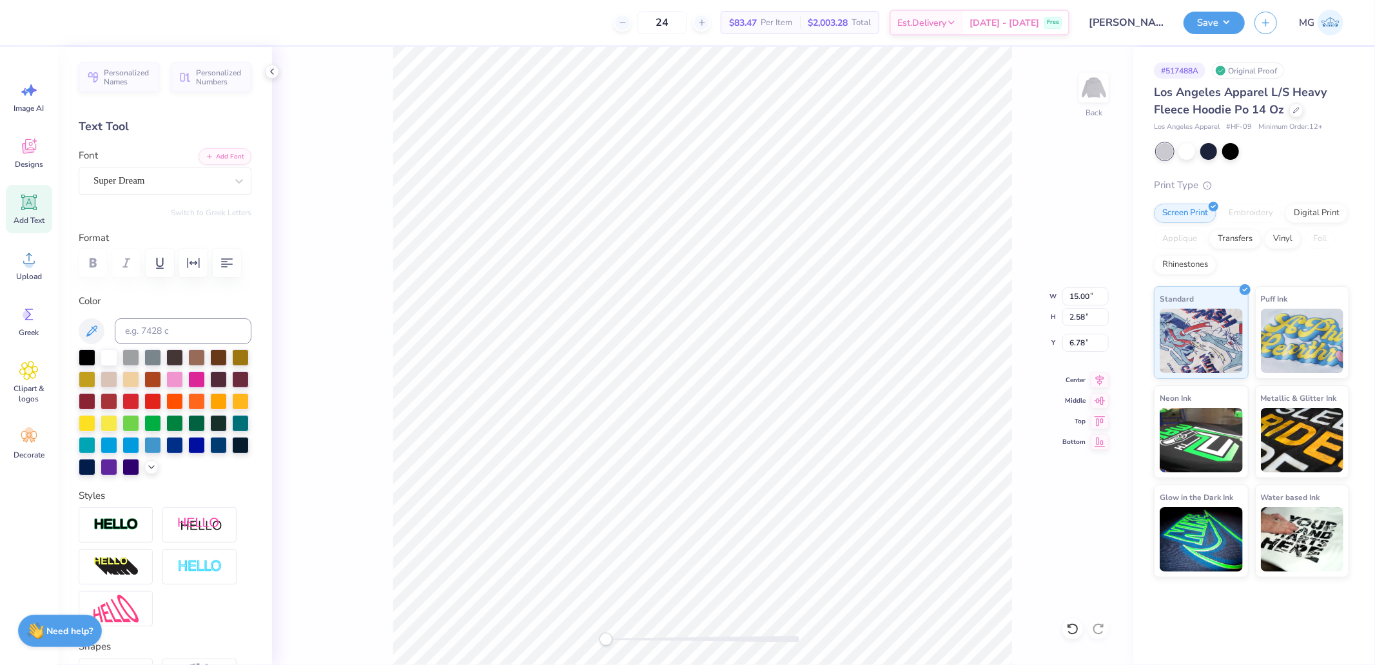
click at [126, 163] on div "Font Super Dream" at bounding box center [165, 171] width 173 height 46
click at [134, 181] on div "Super Dream" at bounding box center [159, 181] width 135 height 20
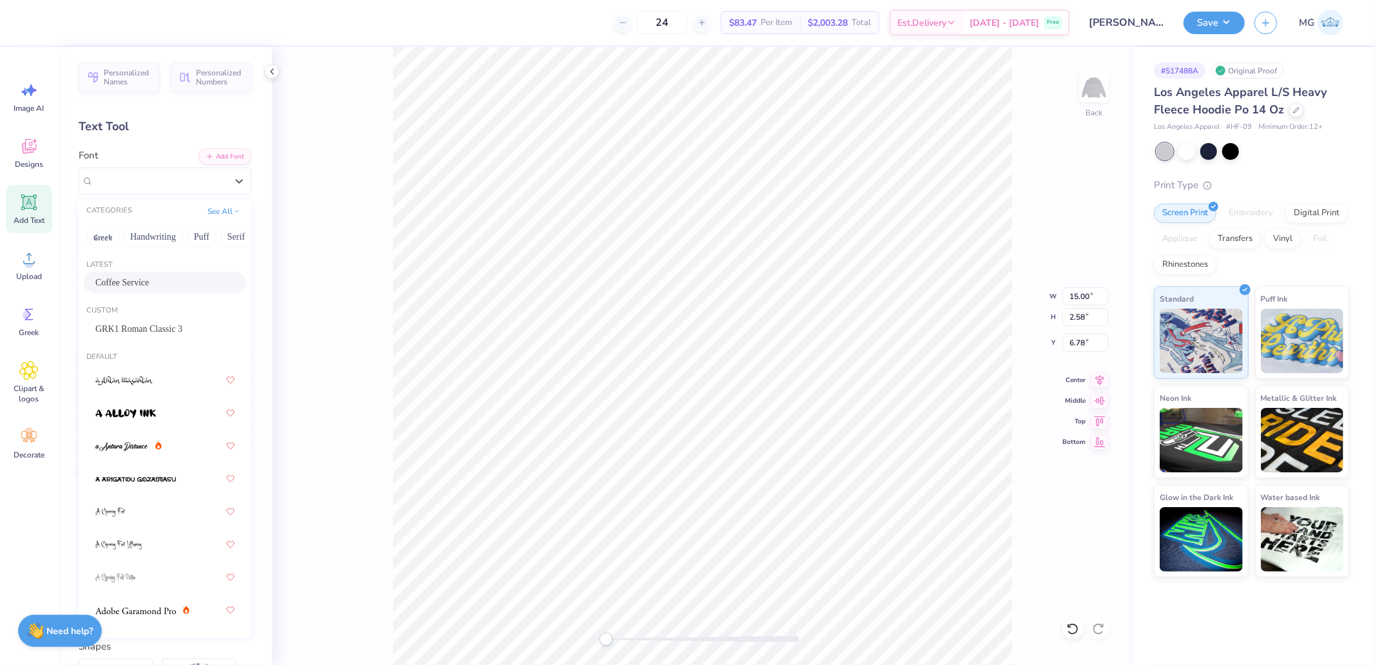
click at [139, 274] on div "Coffee Service" at bounding box center [165, 282] width 162 height 21
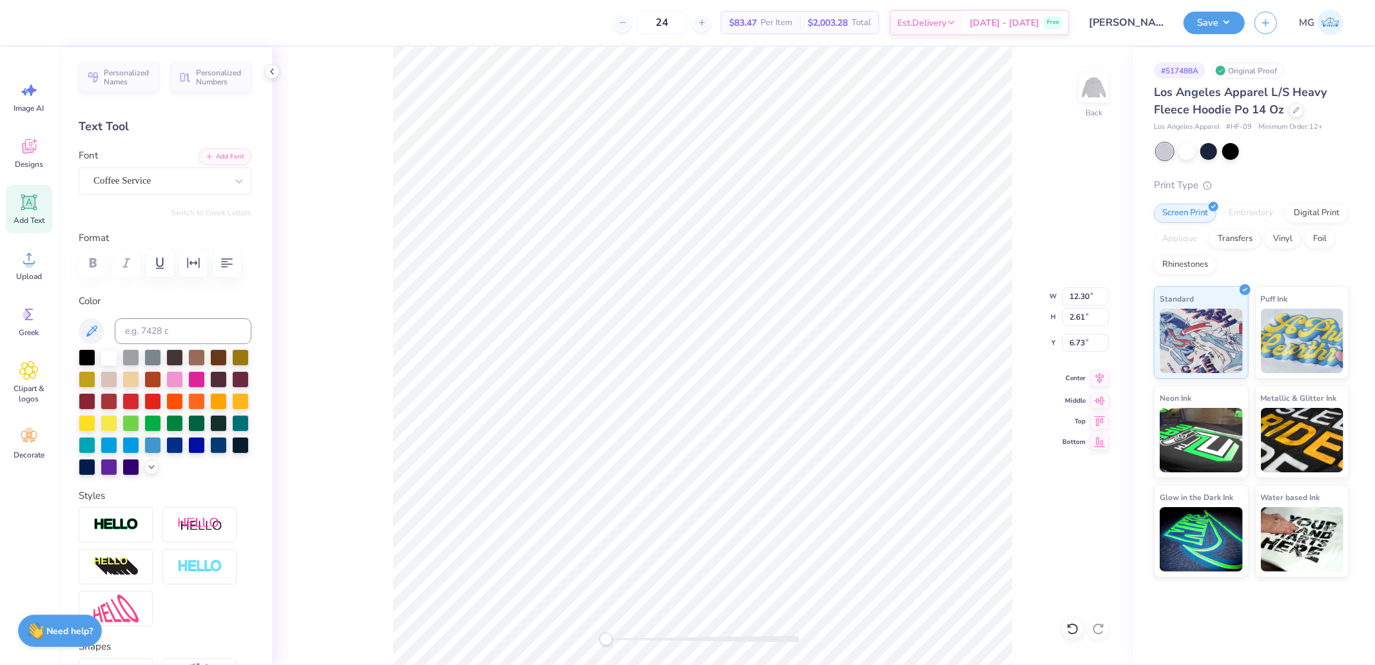
click at [1099, 380] on icon at bounding box center [1100, 378] width 18 height 15
click at [1098, 379] on icon at bounding box center [1100, 378] width 8 height 11
click at [1074, 296] on input "12.30" at bounding box center [1085, 296] width 46 height 18
type input "4.00"
type input "1.30"
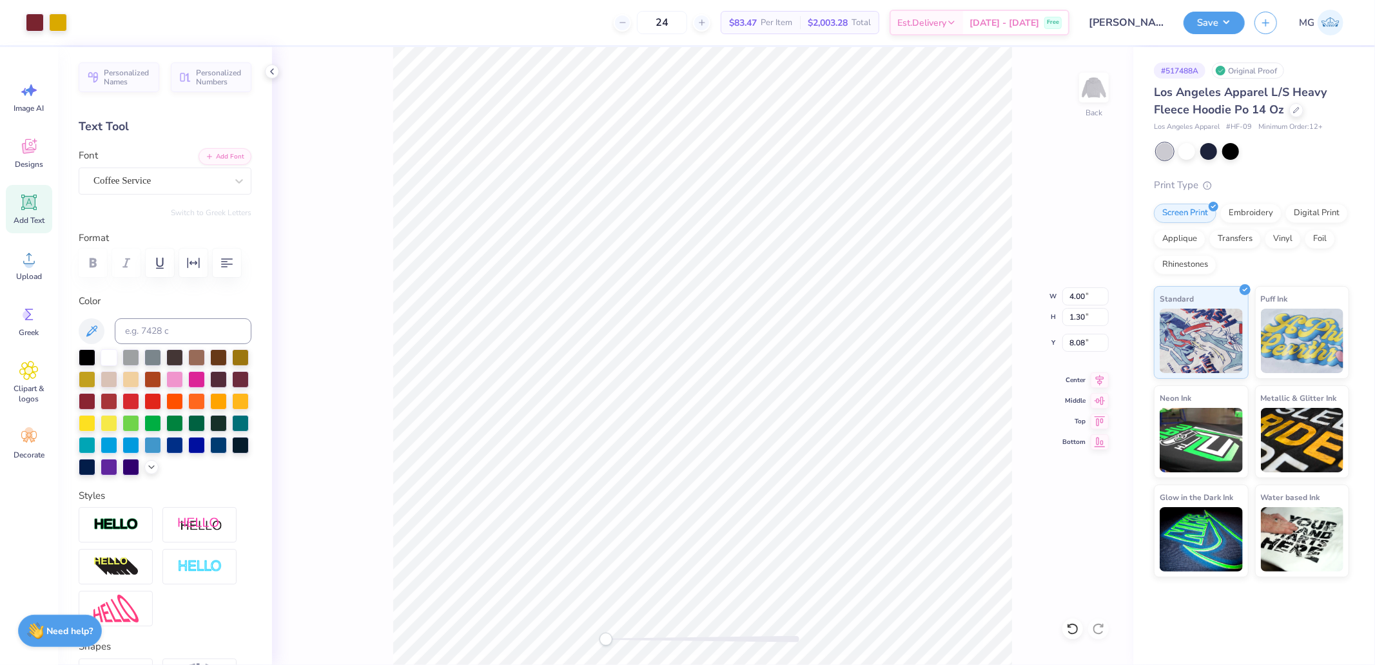
type input "5.17"
click at [1090, 94] on img at bounding box center [1094, 88] width 52 height 52
click at [1082, 97] on img at bounding box center [1094, 88] width 52 height 52
click at [1089, 339] on input "5.17" at bounding box center [1085, 343] width 46 height 18
type input "3.00"
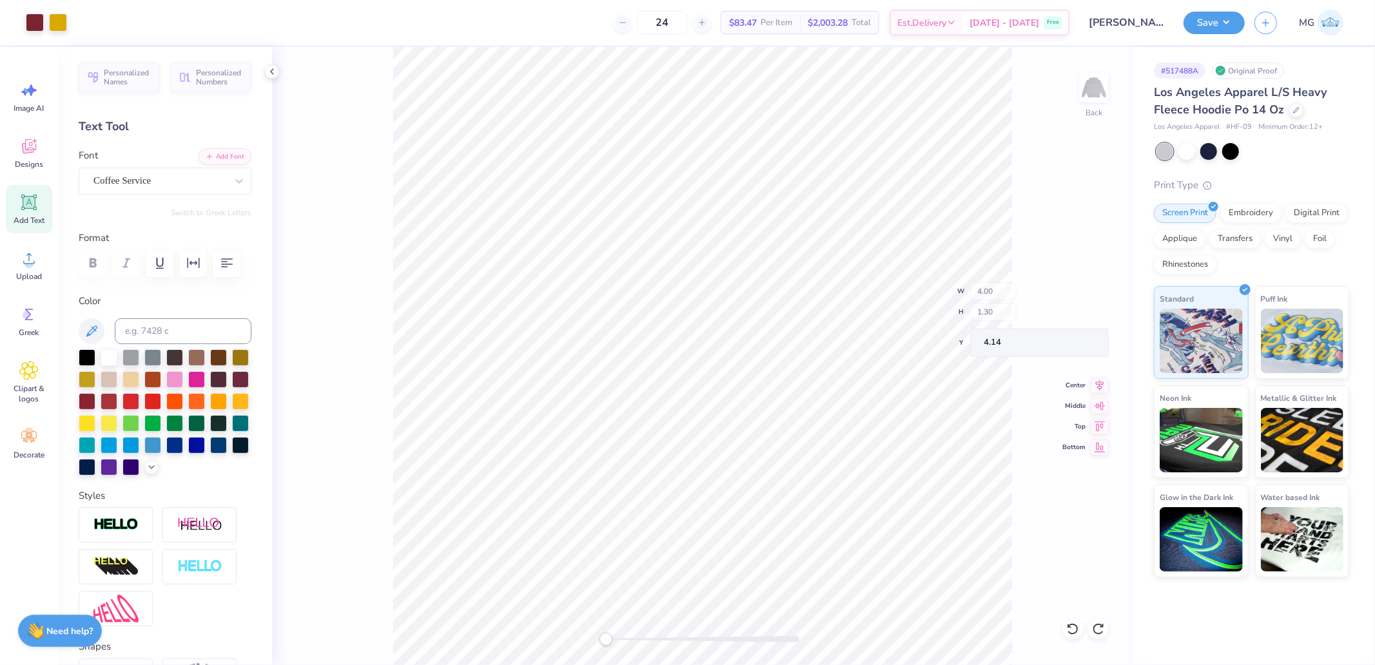
type input "3.00"
click at [1119, 79] on div "Back" at bounding box center [702, 356] width 861 height 618
click at [1090, 86] on img at bounding box center [1094, 88] width 52 height 52
click at [35, 271] on span "Upload" at bounding box center [29, 276] width 26 height 10
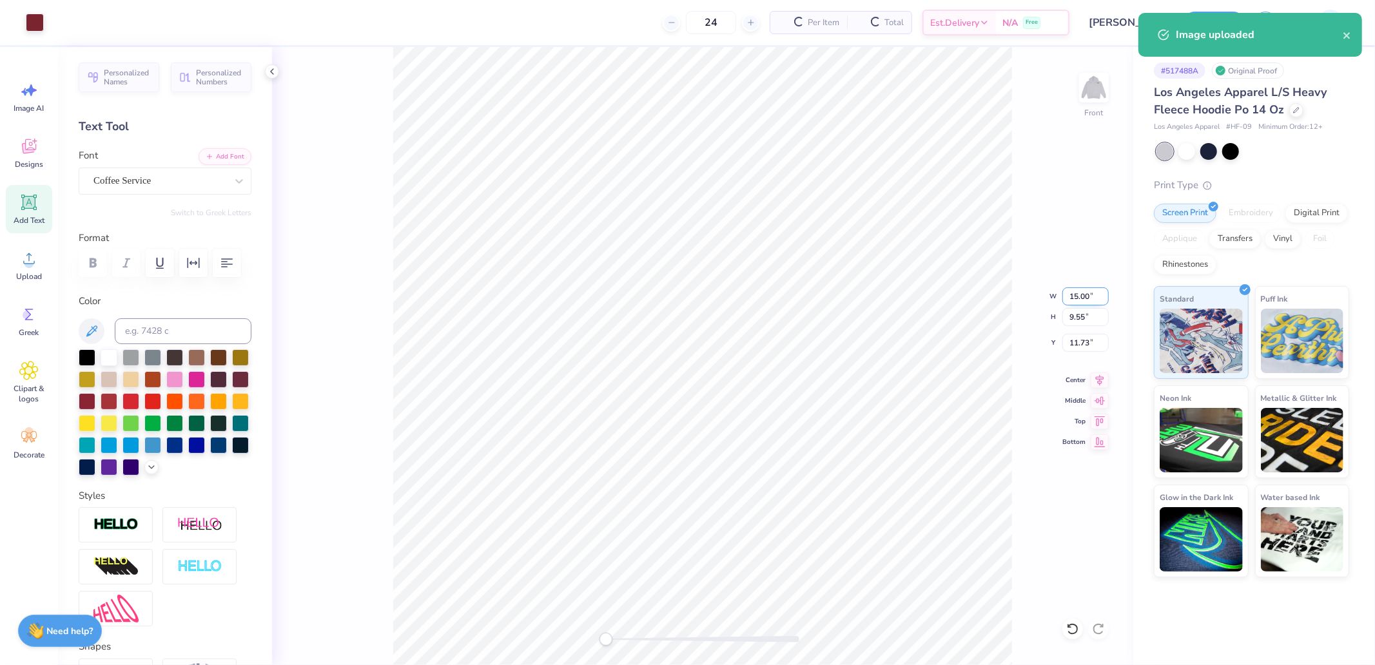
click at [1082, 292] on input "15.00" at bounding box center [1085, 296] width 46 height 18
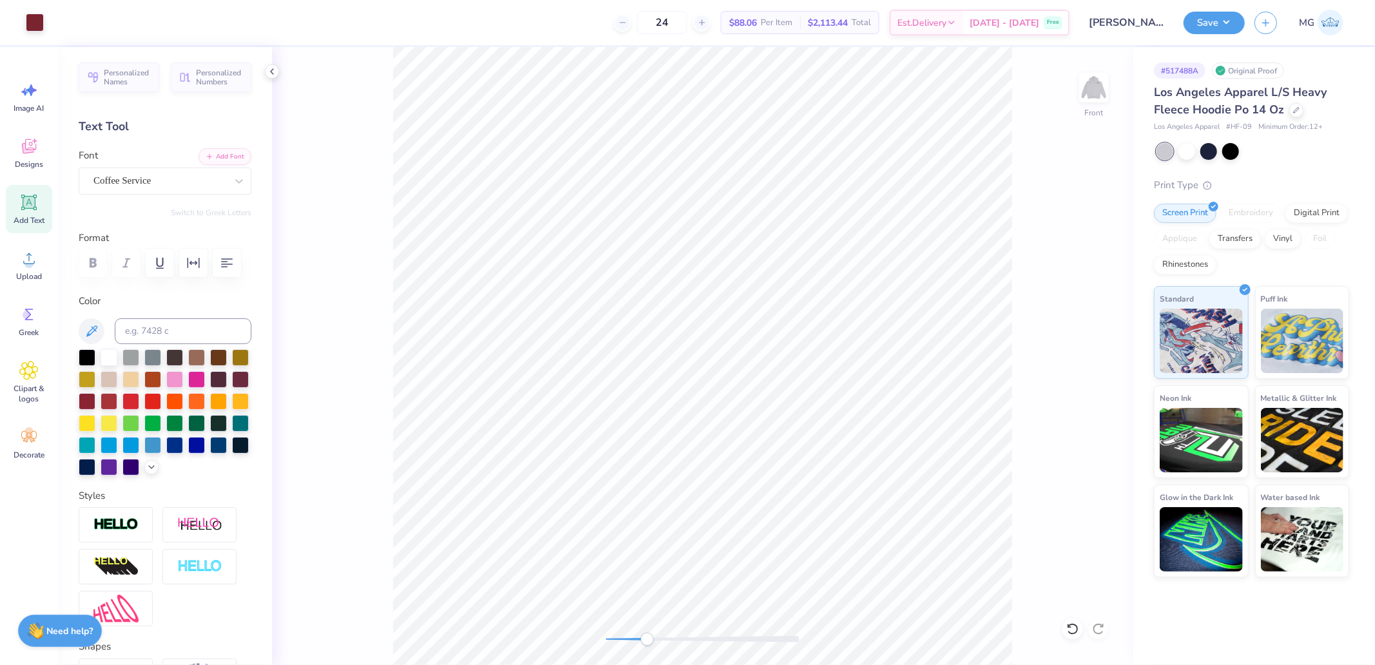
click at [656, 653] on div "Front" at bounding box center [702, 356] width 861 height 618
click at [164, 188] on div "Super Dream" at bounding box center [159, 181] width 135 height 20
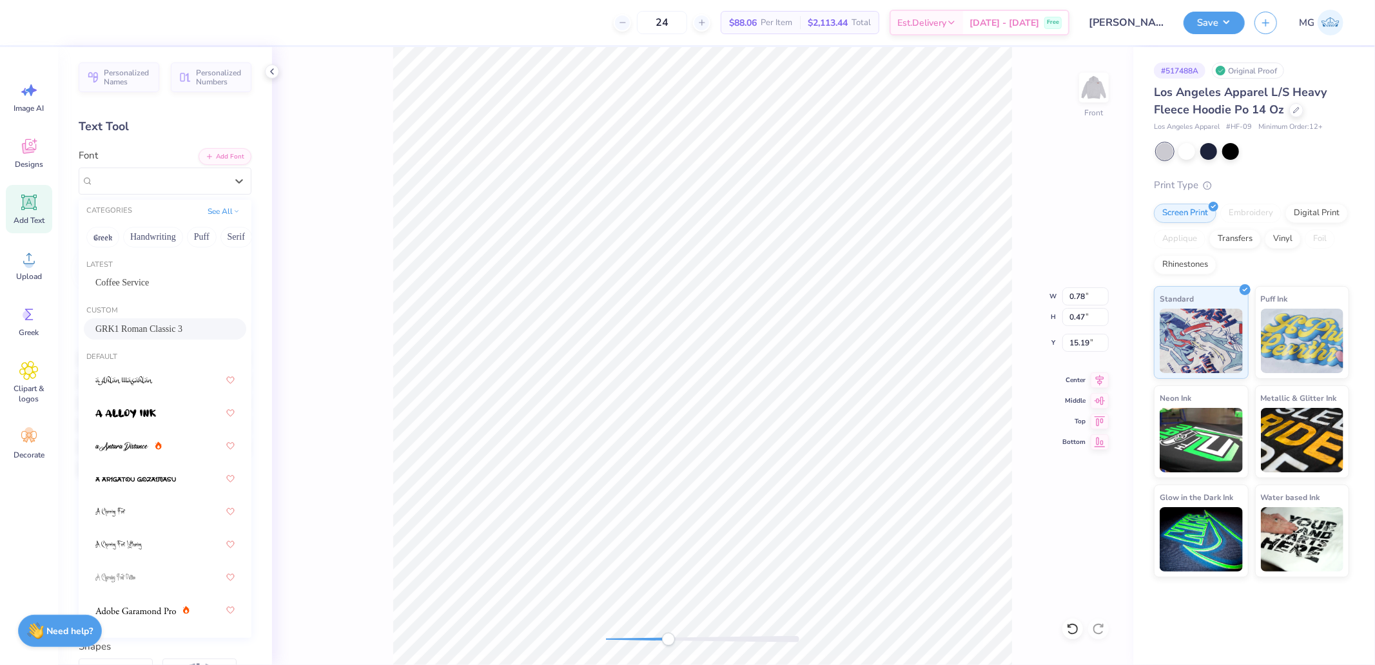
click at [127, 329] on span "GRK1 Roman Classic 3" at bounding box center [138, 329] width 87 height 14
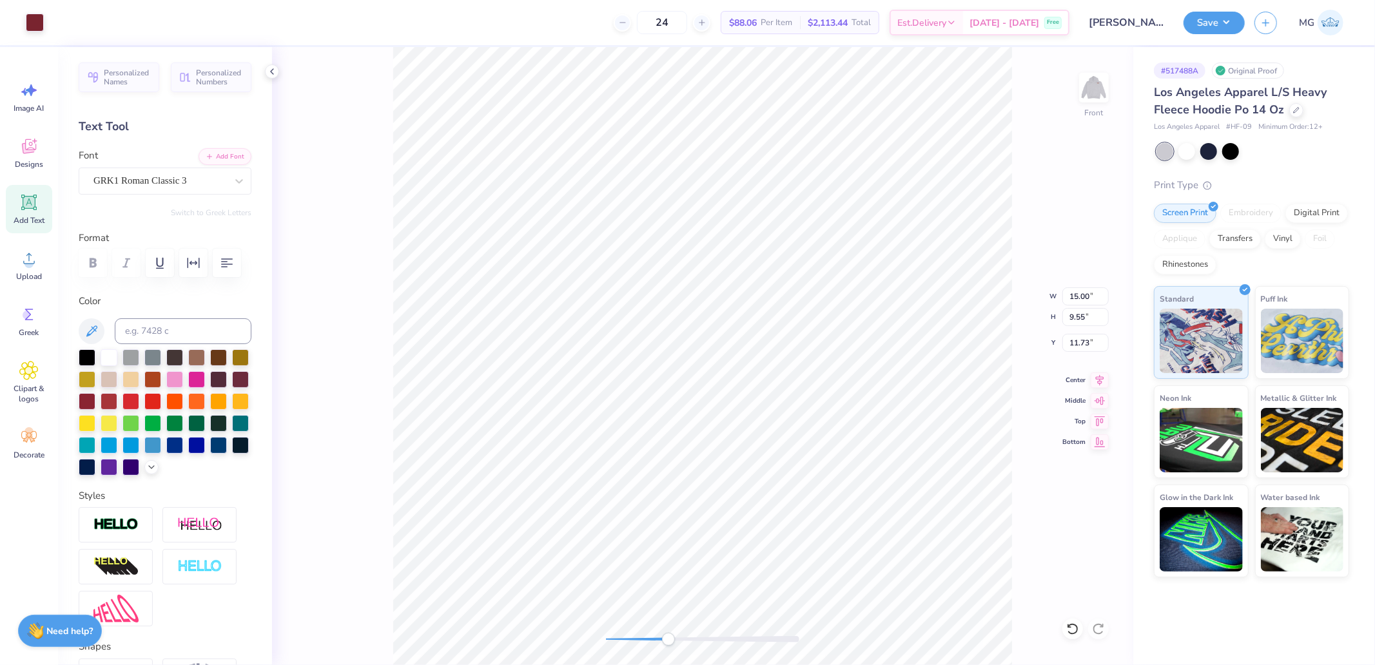
type input "15.00"
type input "9.55"
type input "11.73"
type input "0.83"
type input "0.45"
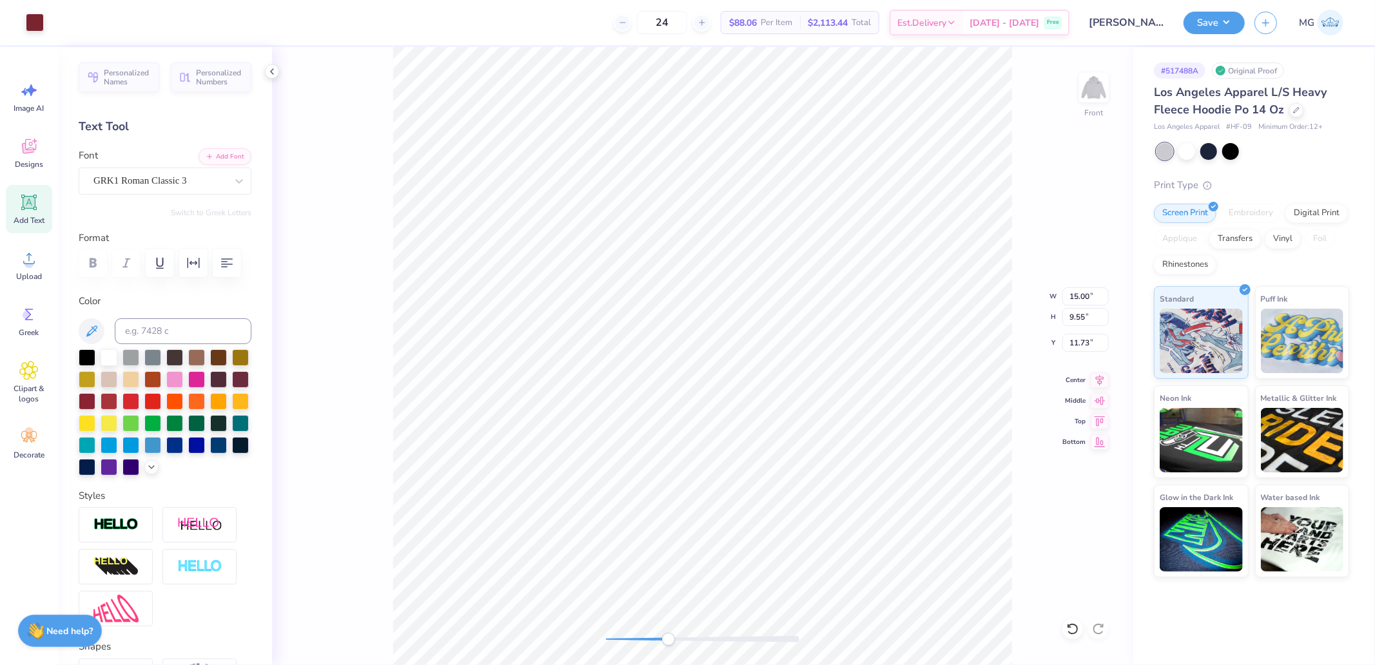
type input "15.25"
type input "15.00"
type input "9.55"
type input "11.73"
type input "0.87"
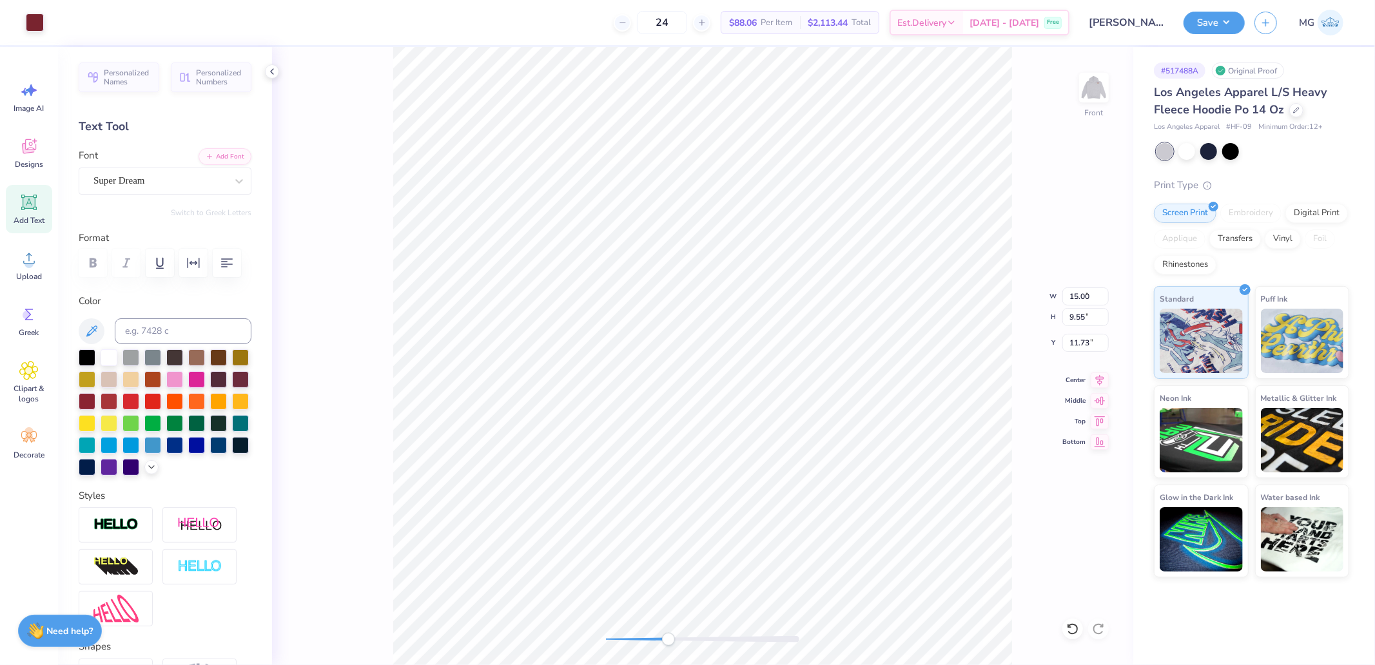
type input "0.17"
type input "15.94"
click at [160, 171] on div "Super Dream" at bounding box center [159, 181] width 135 height 20
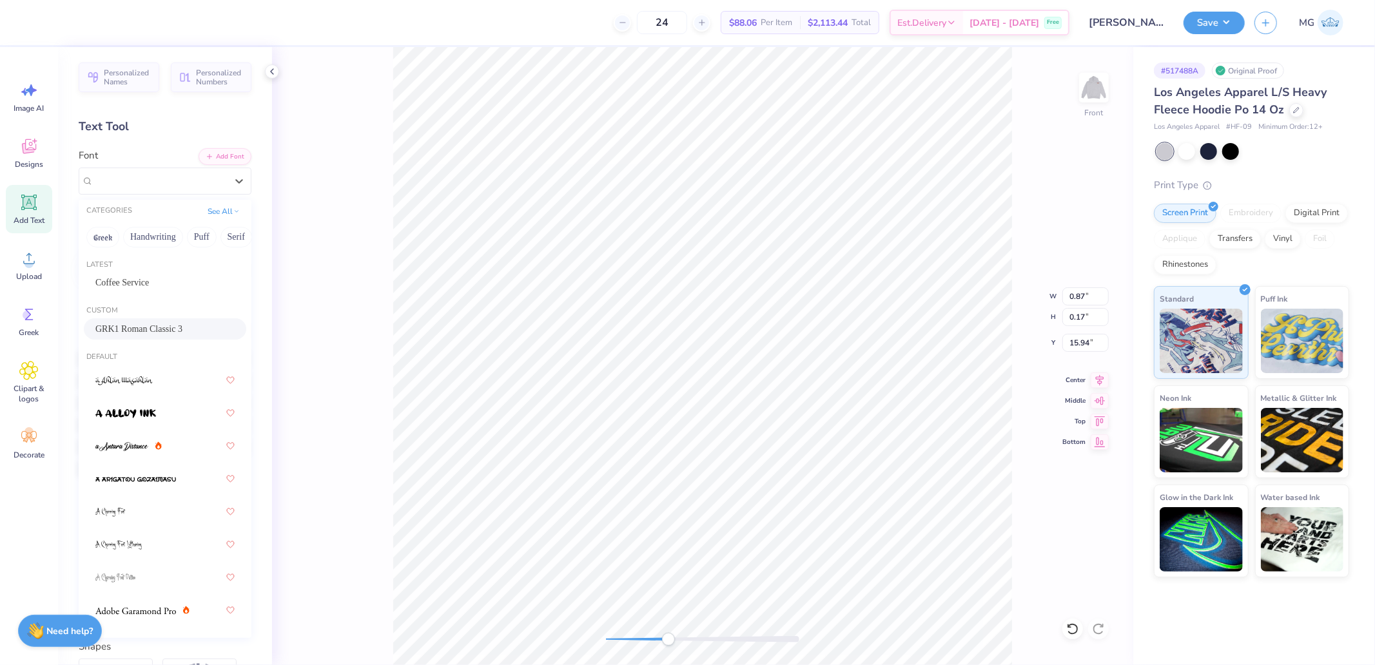
click at [128, 320] on div "GRK1 Roman Classic 3" at bounding box center [165, 328] width 162 height 21
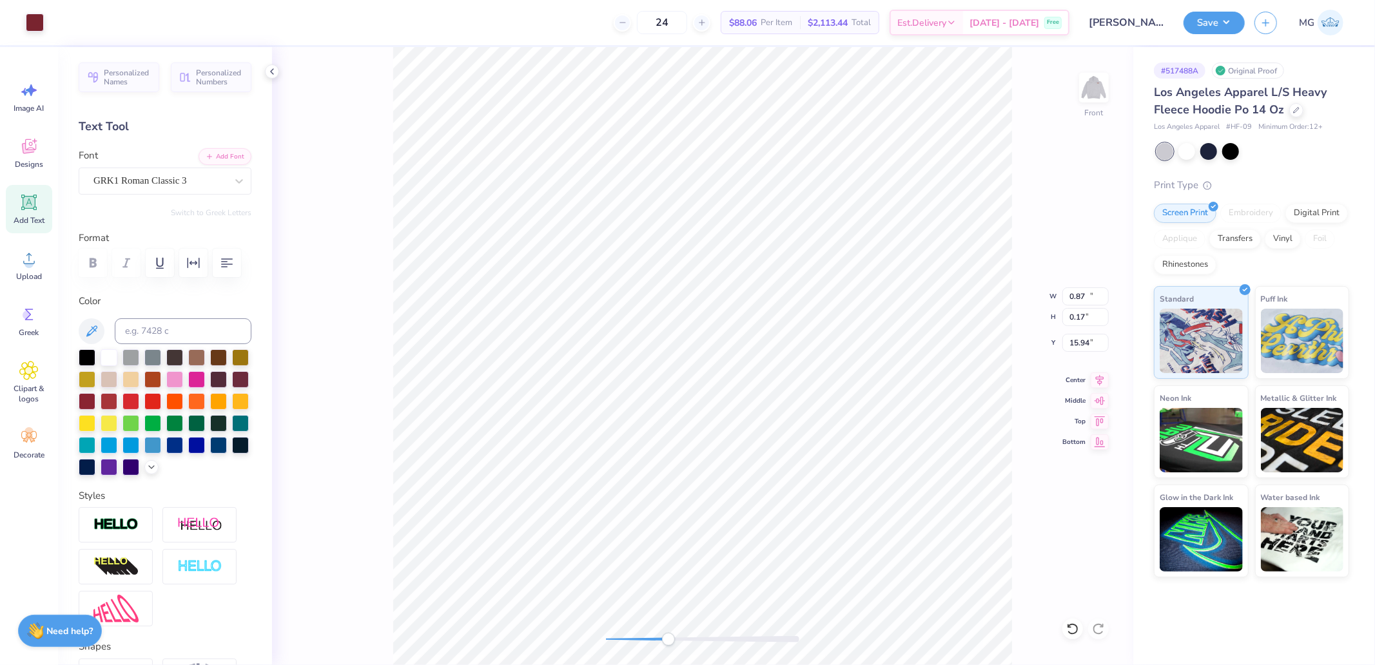
type input "15.00"
type input "9.55"
type input "11.73"
click at [661, 641] on div at bounding box center [702, 639] width 193 height 6
type input "15.00"
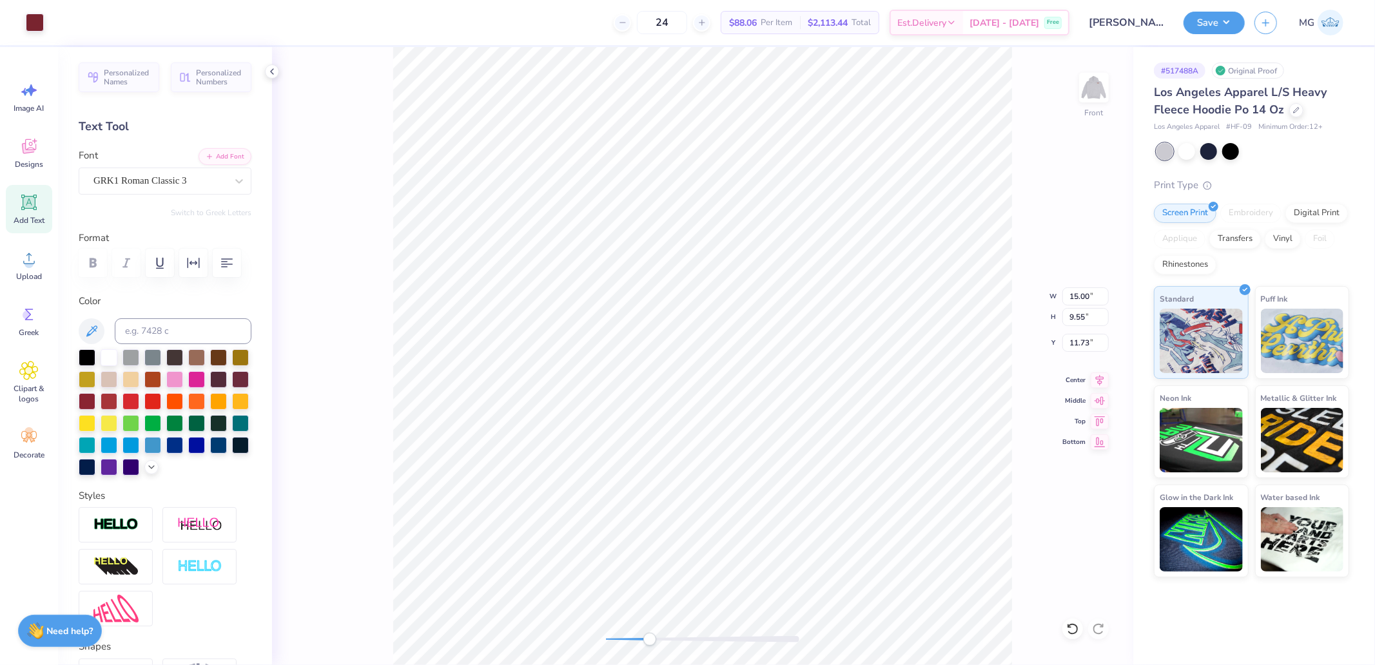
type input "9.55"
type input "11.73"
click at [595, 634] on div "Front W 15.00 15.00 " H 9.55 9.55 " Y 11.73 11.73 " Center Middle Top Bottom" at bounding box center [702, 356] width 861 height 618
click at [621, 642] on div at bounding box center [702, 639] width 193 height 6
click at [1096, 300] on input "15.00" at bounding box center [1085, 296] width 46 height 18
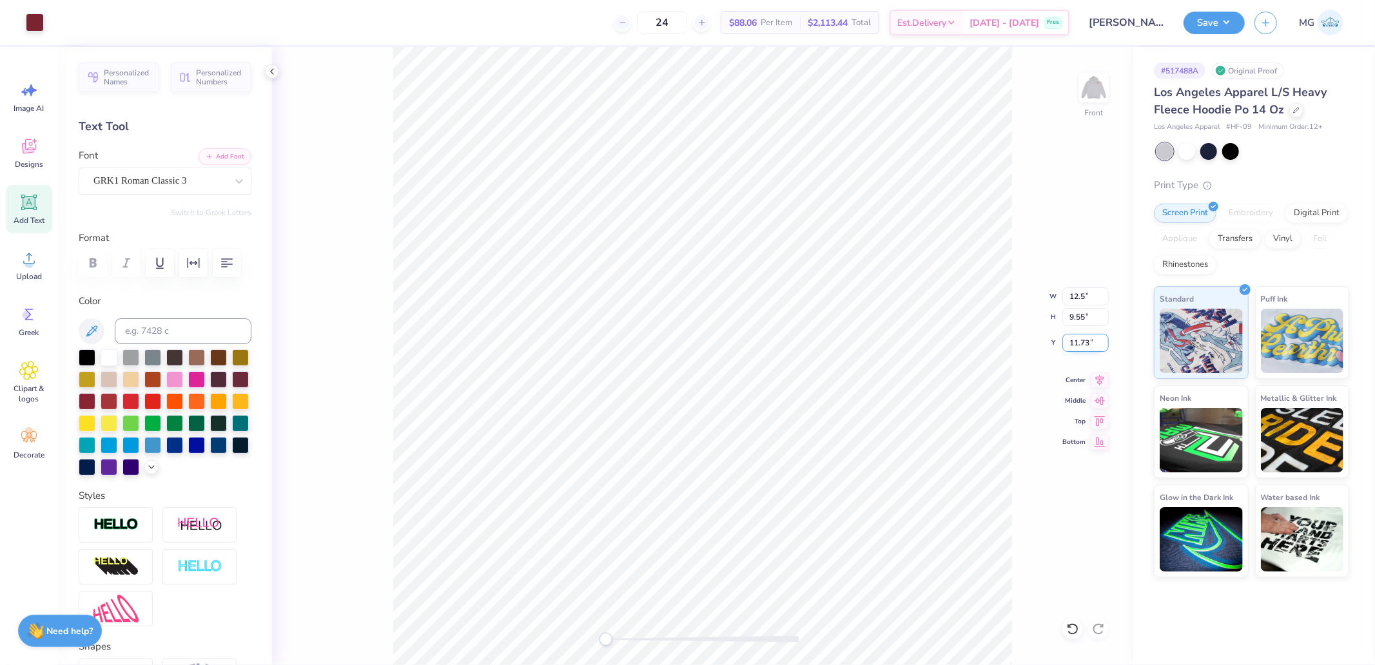
click at [1087, 350] on input "11.73" at bounding box center [1085, 343] width 46 height 18
type input "12.50"
type input "7.96"
type input "6.00"
click at [1112, 75] on div "Front" at bounding box center [702, 356] width 861 height 618
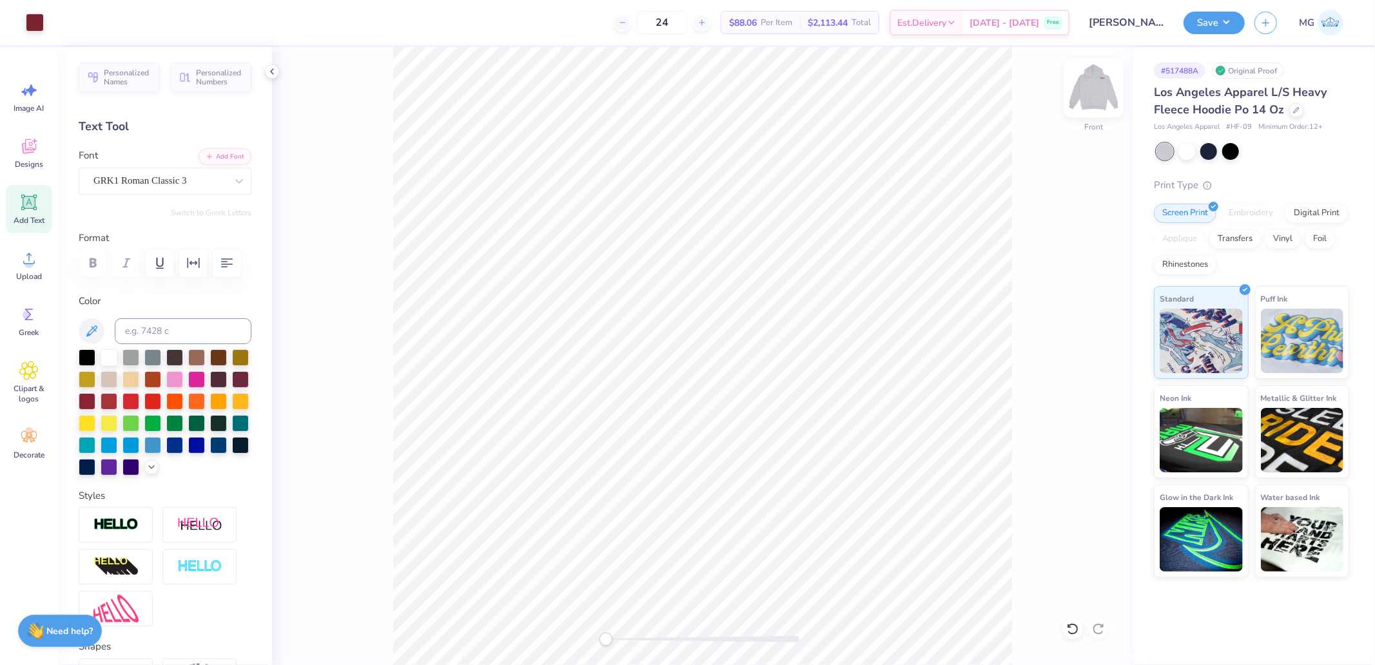
click at [1079, 103] on img at bounding box center [1094, 88] width 52 height 52
click at [1100, 84] on img at bounding box center [1094, 88] width 52 height 52
